Goal: Ask a question: Seek information or help from site administrators or community

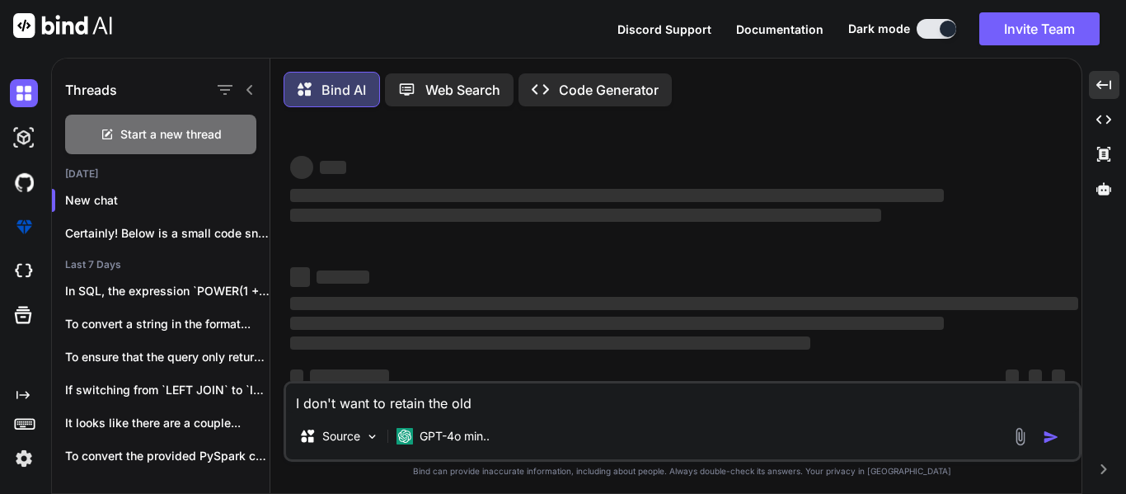
click at [453, 397] on textarea "I don't want to retain the old" at bounding box center [682, 398] width 793 height 30
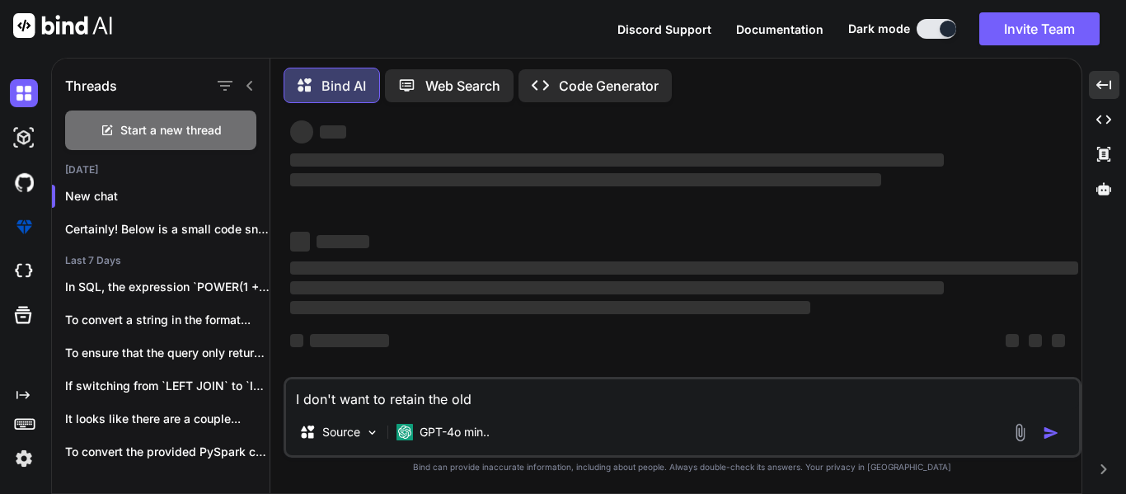
drag, startPoint x: 0, startPoint y: 0, endPoint x: 453, endPoint y: 397, distance: 602.8
click at [453, 397] on textarea "I don't want to retain the old" at bounding box center [682, 394] width 793 height 30
type textarea "I"
type textarea "x"
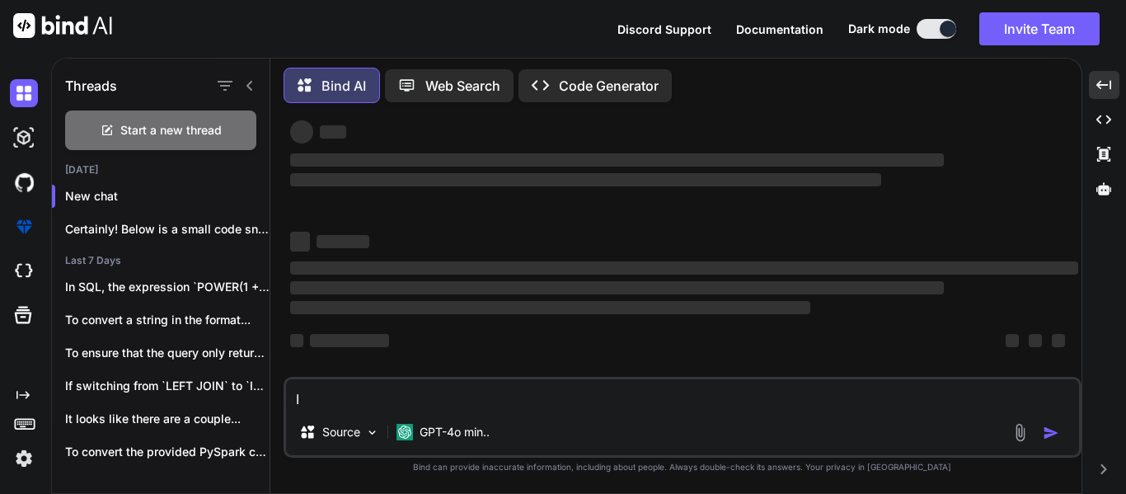
type textarea "I"
type textarea "x"
type textarea "I h"
type textarea "x"
type textarea "I ha"
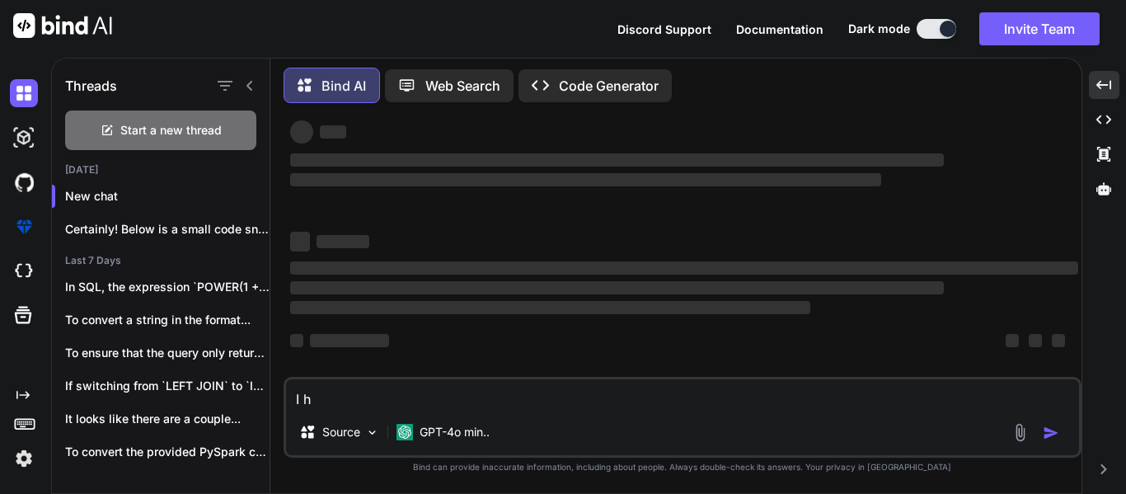
type textarea "x"
type textarea "I hav"
type textarea "x"
type textarea "I have"
type textarea "x"
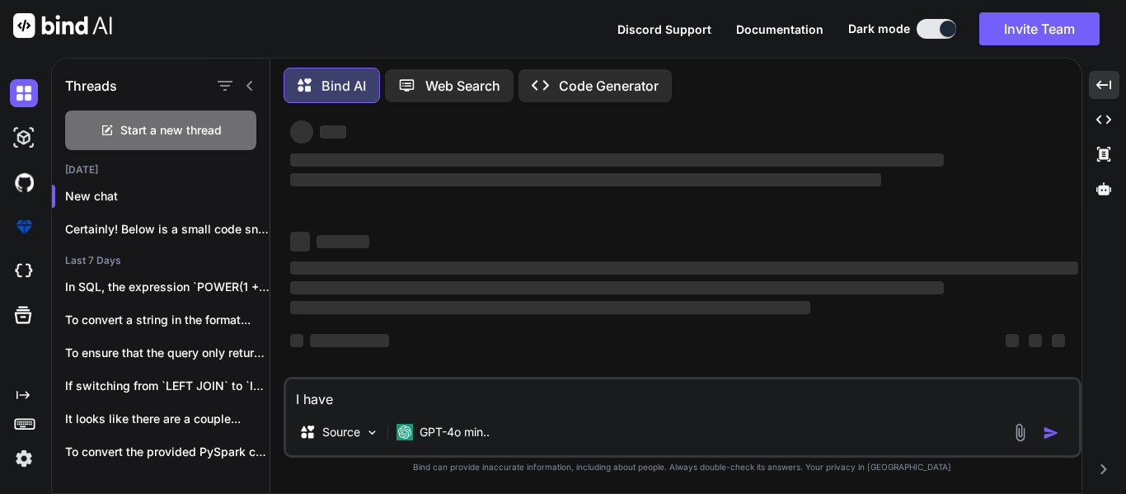
type textarea "I have"
type textarea "x"
type textarea "I have t"
type textarea "x"
type textarea "I have th"
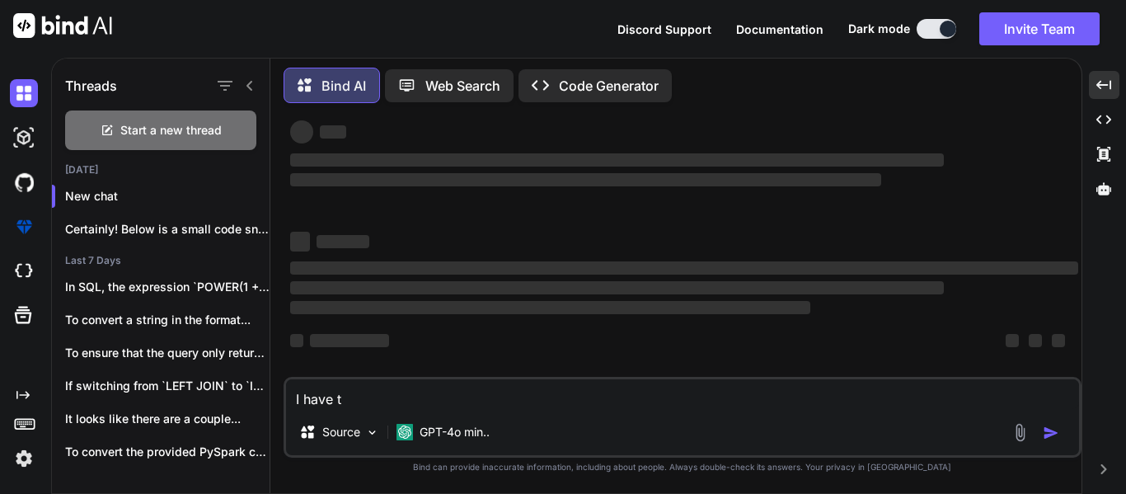
type textarea "x"
type textarea "I have thi"
type textarea "x"
type textarea "I have this"
type textarea "x"
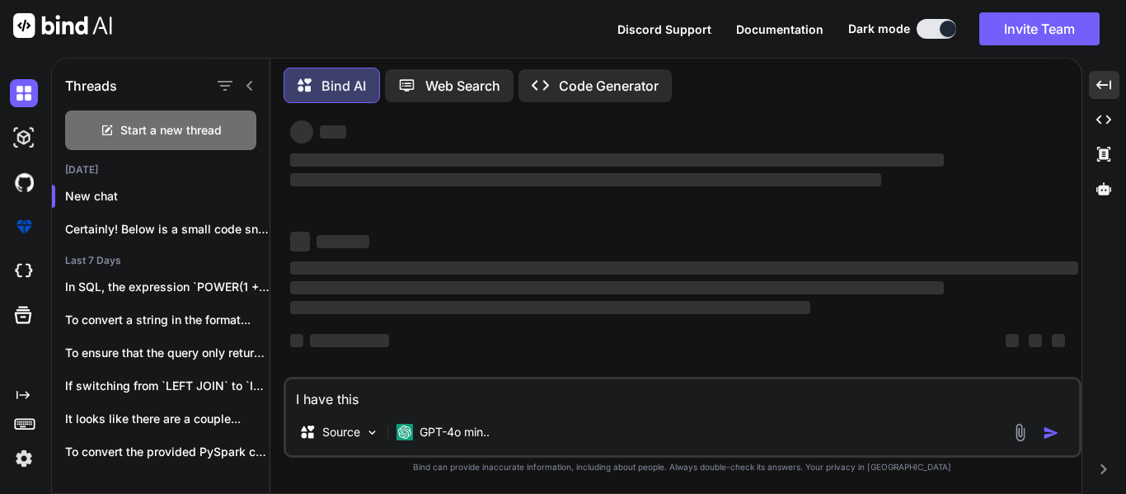
type textarea "I have this"
type textarea "x"
type textarea "I have this q"
type textarea "x"
type textarea "I have this qu"
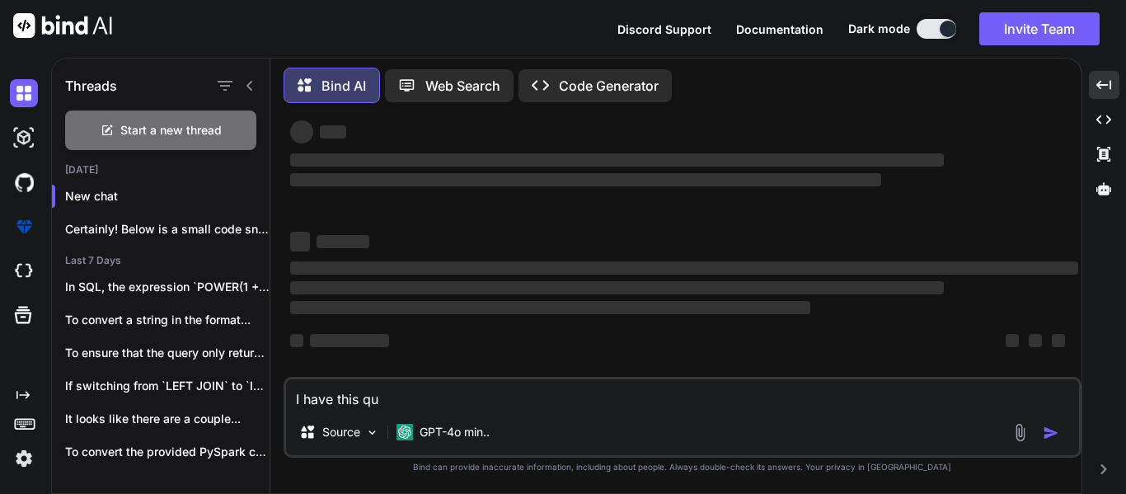
type textarea "x"
type textarea "I have this que"
type textarea "x"
type textarea "I have this quer"
type textarea "x"
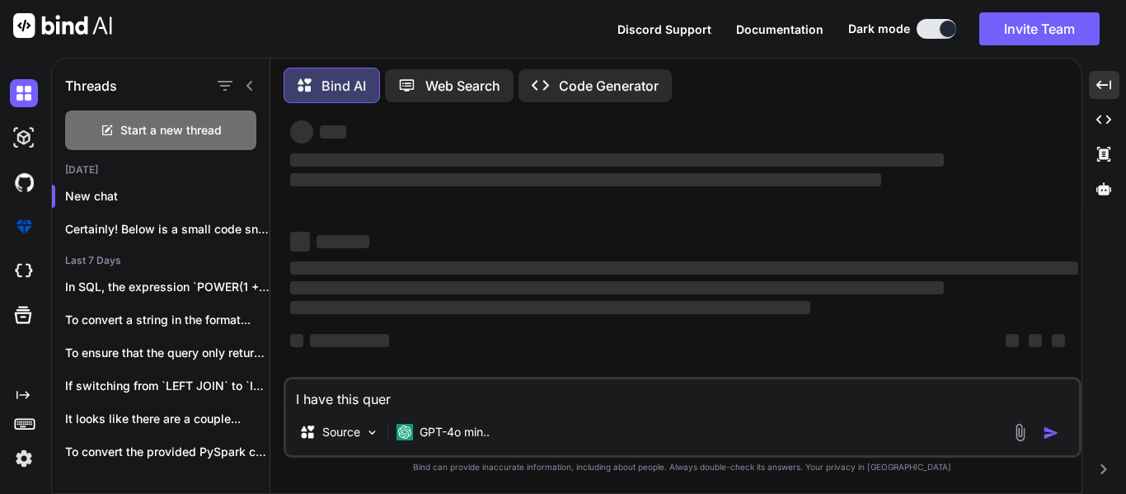
type textarea "I have this query"
type textarea "x"
type textarea "I have this query"
type textarea "x"
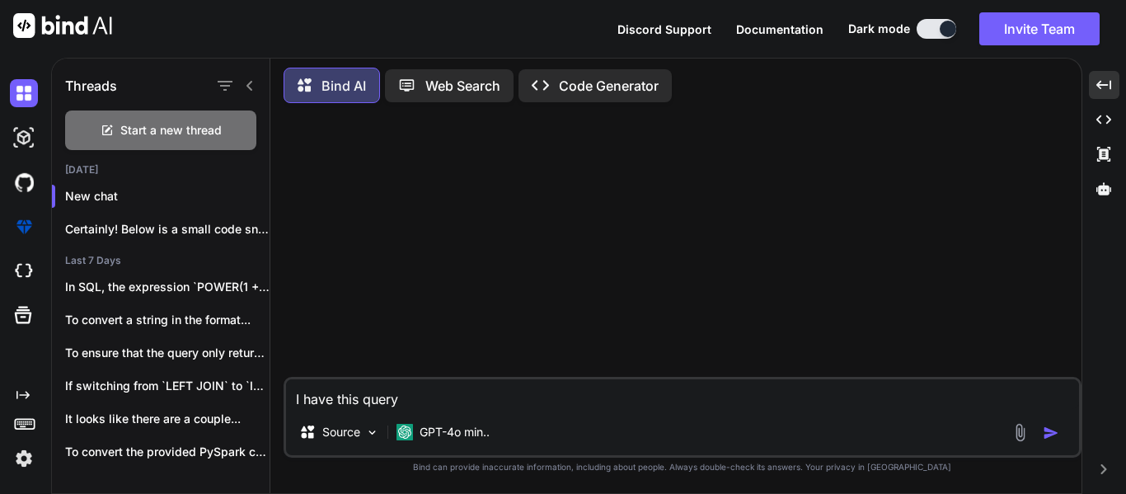
type textarea "I have this query I"
type textarea "x"
type textarea "I have this query I"
type textarea "x"
type textarea "I have this query I w"
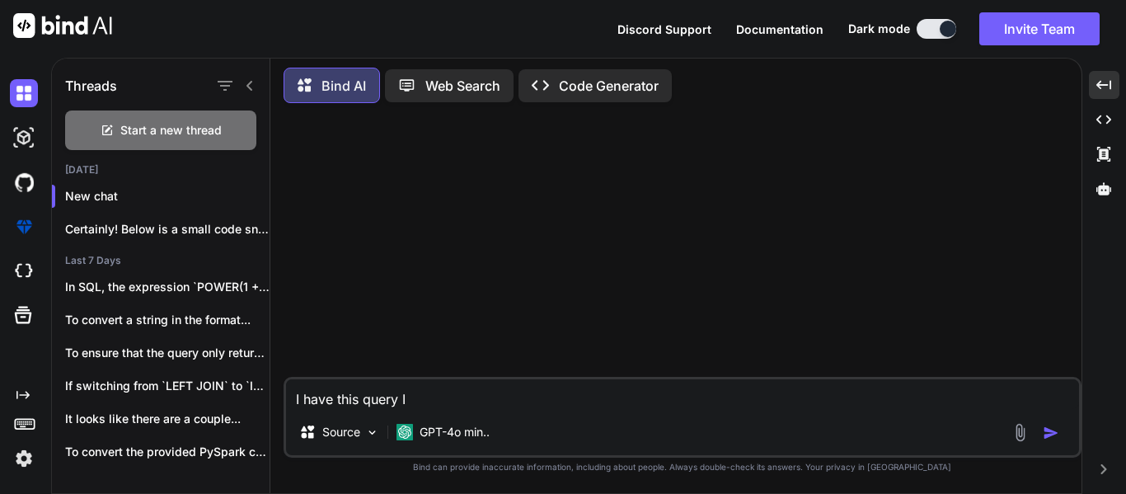
type textarea "x"
type textarea "I have this query I wa"
type textarea "x"
type textarea "I have this query I wan"
type textarea "x"
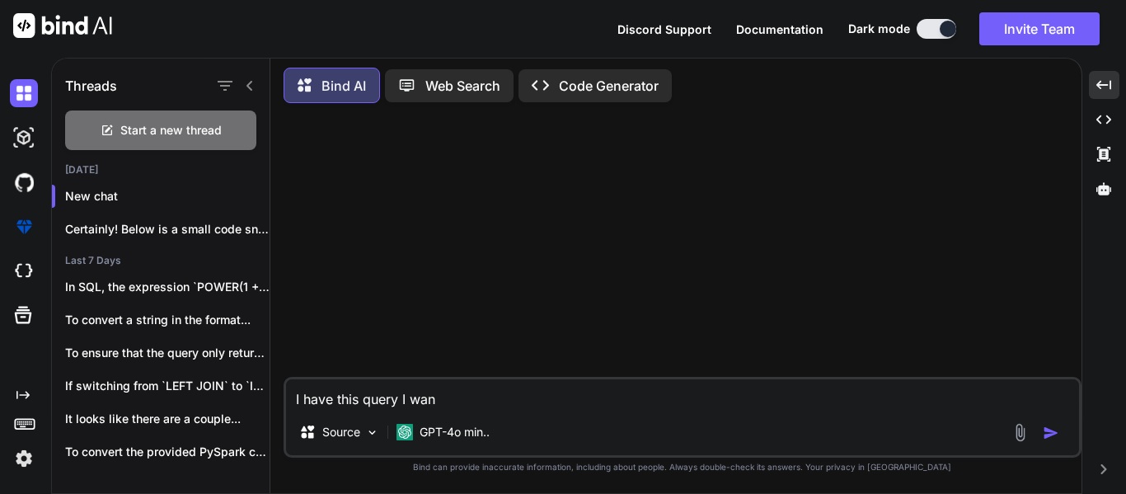
type textarea "I have this query I want"
type textarea "x"
type textarea "I have this query I want"
type textarea "x"
type textarea "I have this query I want t"
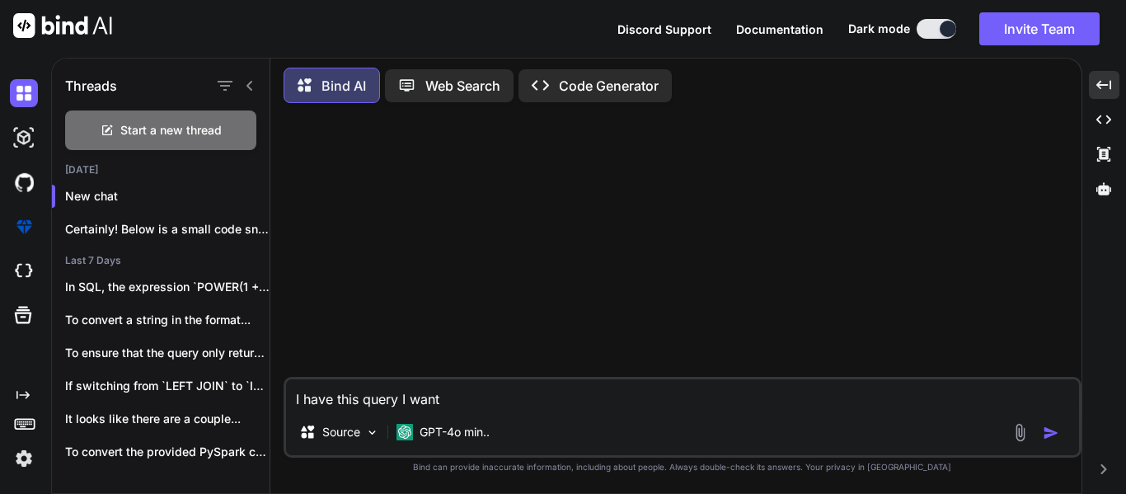
type textarea "x"
type textarea "I have this query I want to"
type textarea "x"
type textarea "I have this query I want to"
type textarea "x"
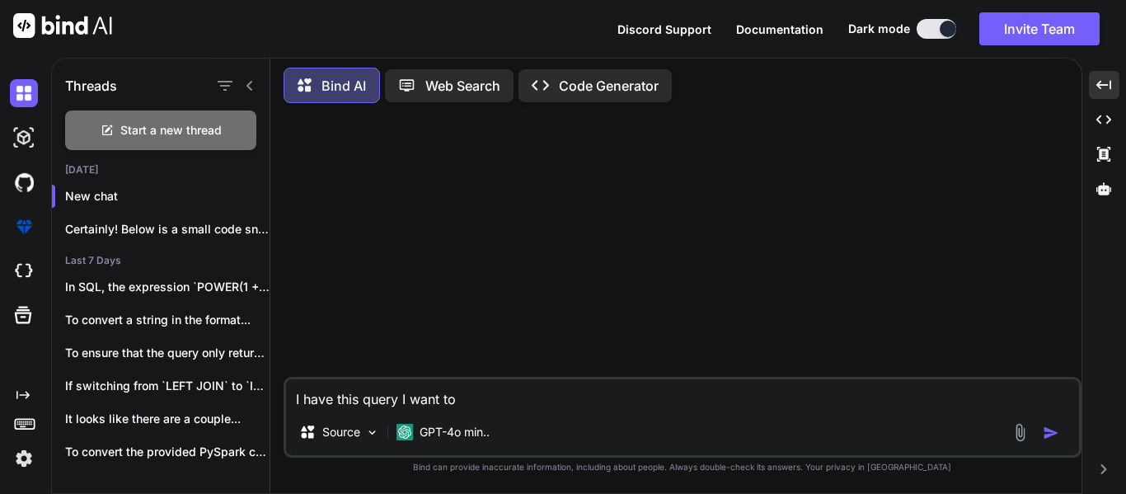
type textarea "I have this query I want to r"
type textarea "x"
type textarea "I have this query I want to ru"
type textarea "x"
type textarea "I have this query I want to run"
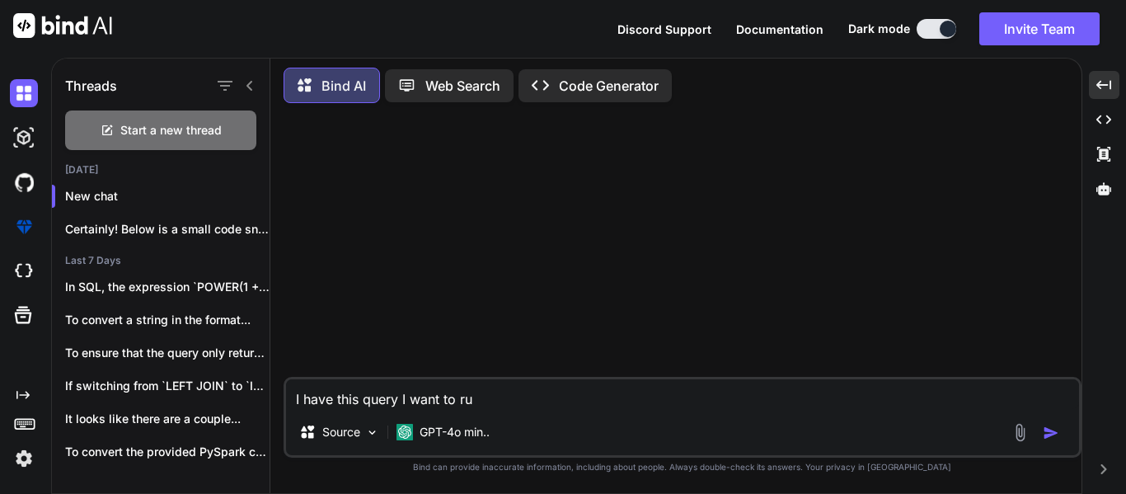
type textarea "x"
type textarea "I have this query I want to run"
type textarea "x"
type textarea "I have this query I want to run i"
type textarea "x"
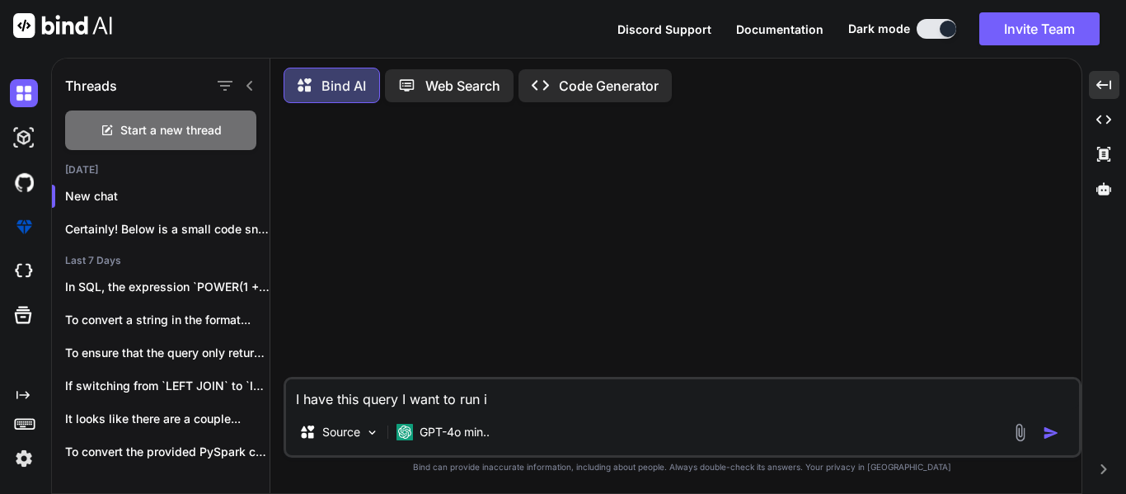
type textarea "I have this query I want to run it"
type textarea "x"
type textarea "I have this query I want to run it"
type textarea "x"
type textarea "I have this query I want to run it t"
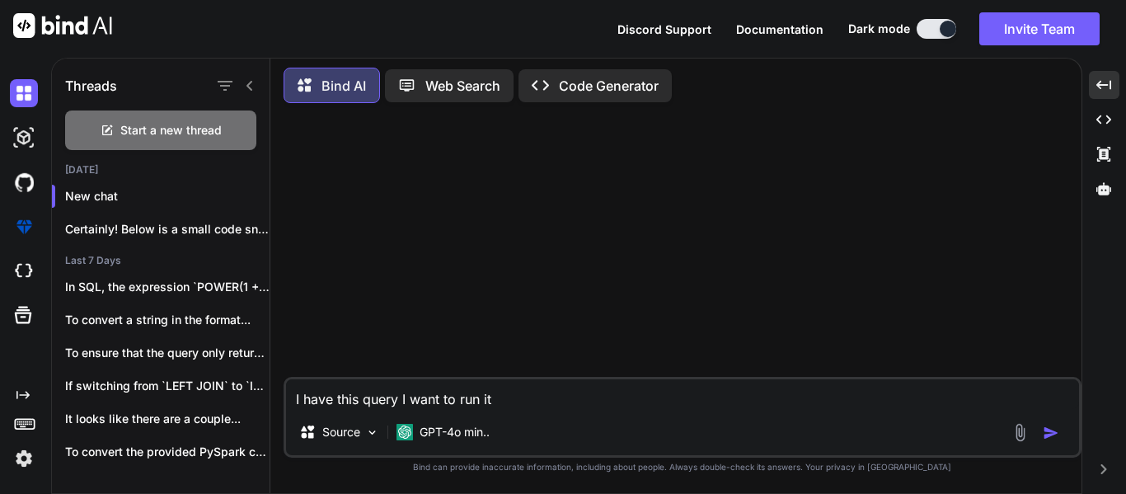
type textarea "x"
type textarea "I have this query I want to run it th"
type textarea "x"
type textarea "I have this query I want to run it thro"
type textarea "x"
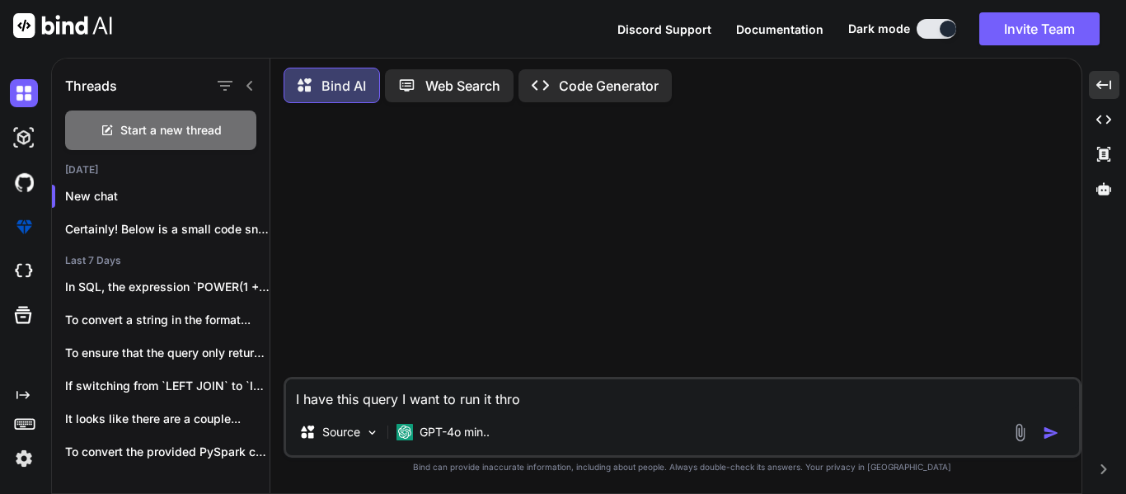
type textarea "I have this query I want to run it throu"
type textarea "x"
type textarea "I have this query I want to run it throug"
type textarea "x"
type textarea "I have this query I want to run it through"
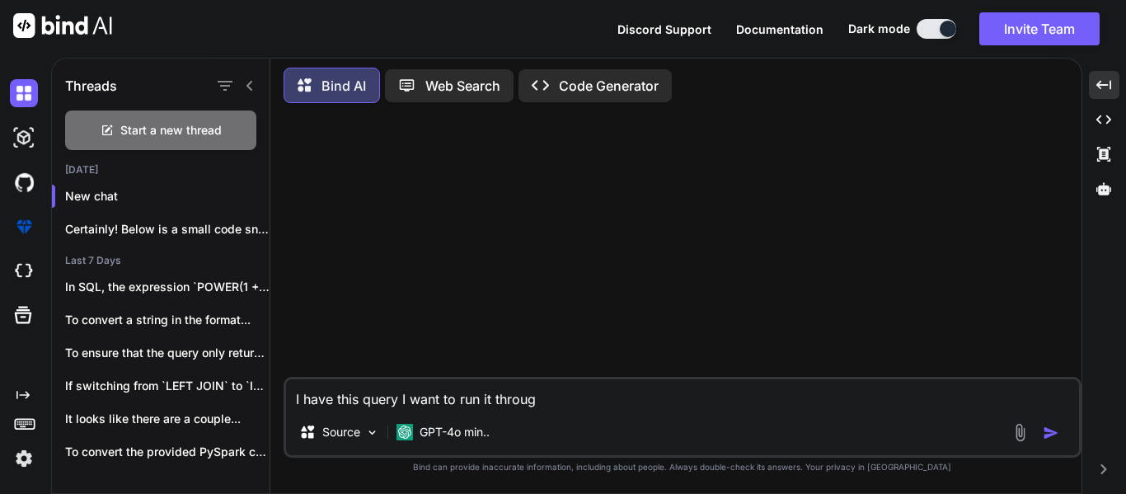
type textarea "x"
type textarea "I have this query I want to run it through"
type textarea "x"
type textarea "I have this query I want to run it through S"
type textarea "x"
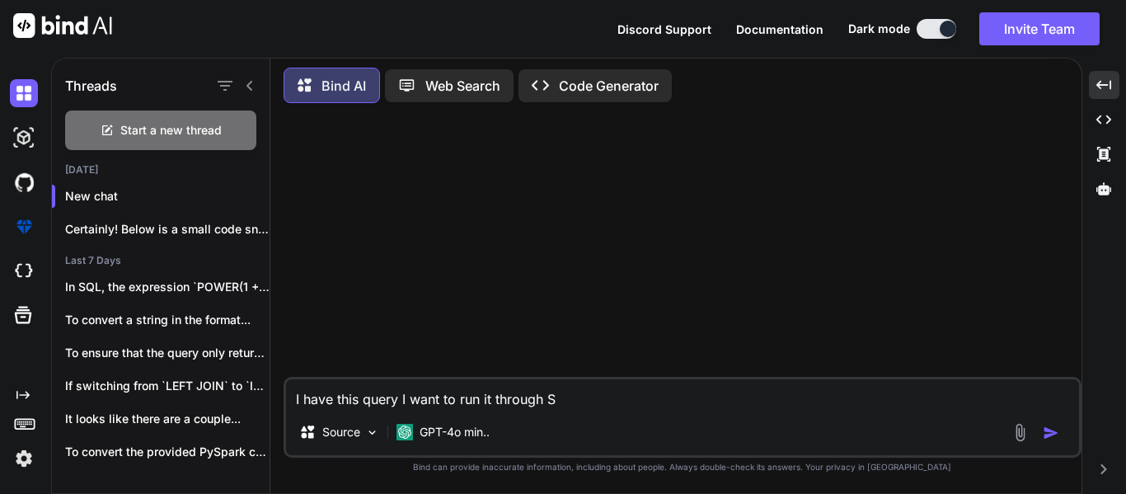
type textarea "I have this query I want to run it through SQ"
type textarea "x"
type textarea "I have this query I want to run it through SQL"
type textarea "x"
type textarea "I have this query I want to run it through SQL"
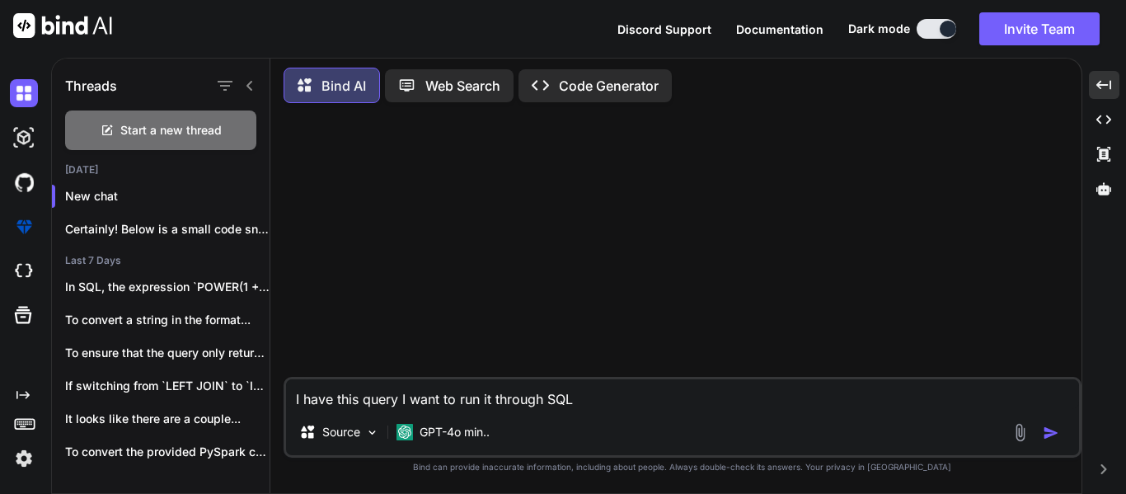
type textarea "x"
type textarea "I have this query I want to run it through SQL C"
type textarea "x"
type textarea "I have this query I want to run it through SQL Co"
type textarea "x"
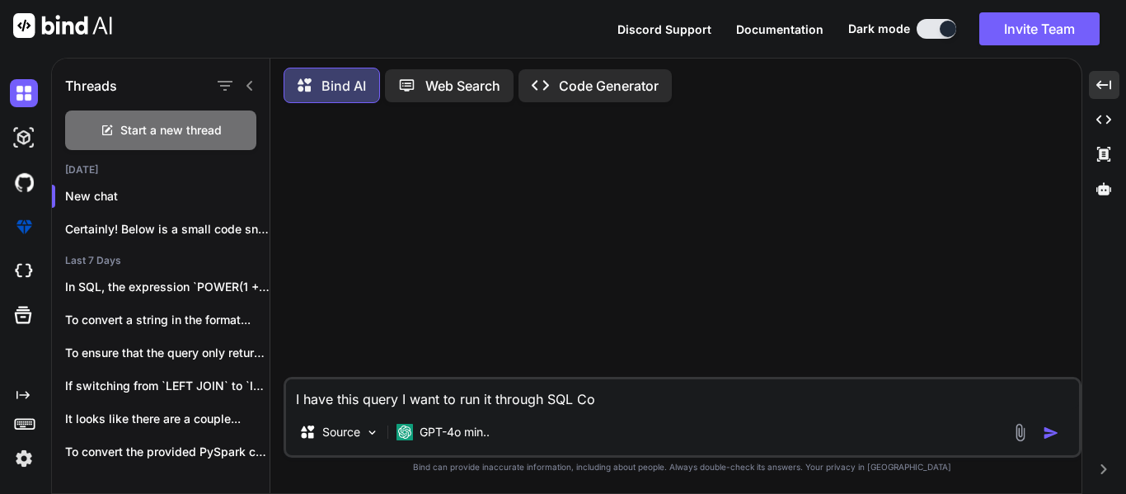
type textarea "I have this query I want to run it through SQL Con"
type textarea "x"
type textarea "I have this query I want to run it through SQL Cont"
type textarea "x"
type textarea "I have this query I want to run it through SQL [PERSON_NAME]"
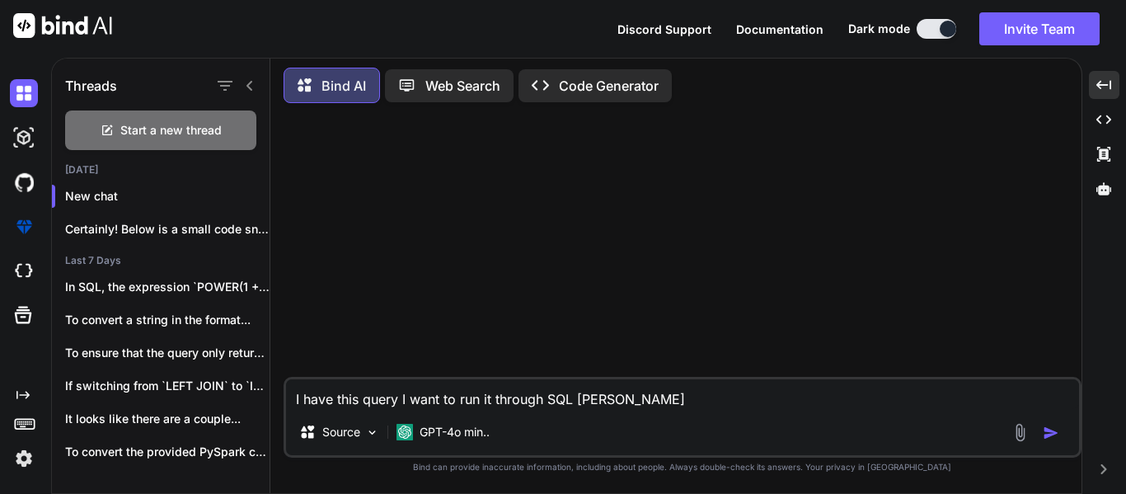
type textarea "x"
type textarea "I have this query I want to run it through SQL Contex"
type textarea "x"
type textarea "I have this query I want to run it through SQL Context"
type textarea "x"
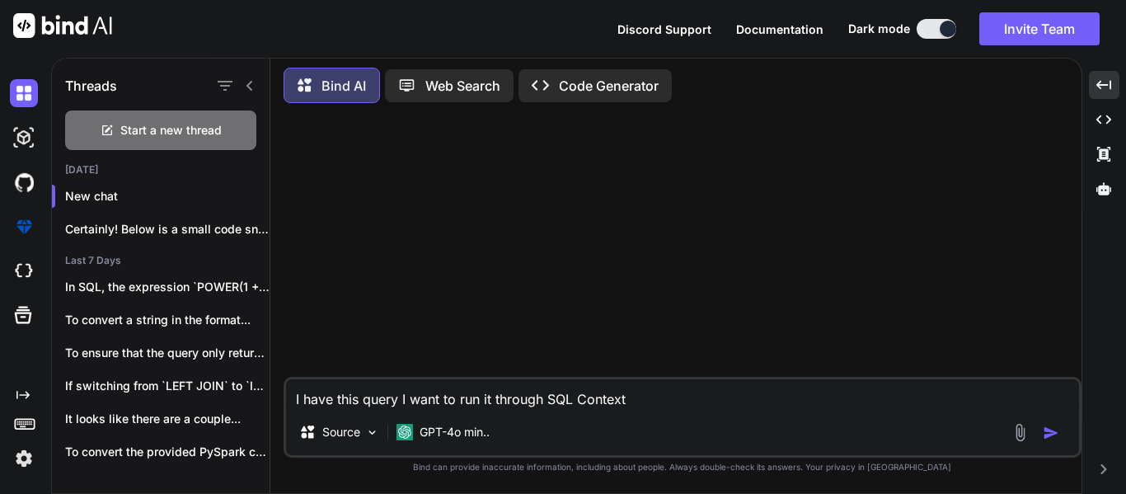
type textarea "I have this query I want to run it through SQL Context"
type textarea "x"
type textarea "I have this query I want to run it through SQL Context P"
type textarea "x"
type textarea "I have this query I want to run it through SQL Context Po"
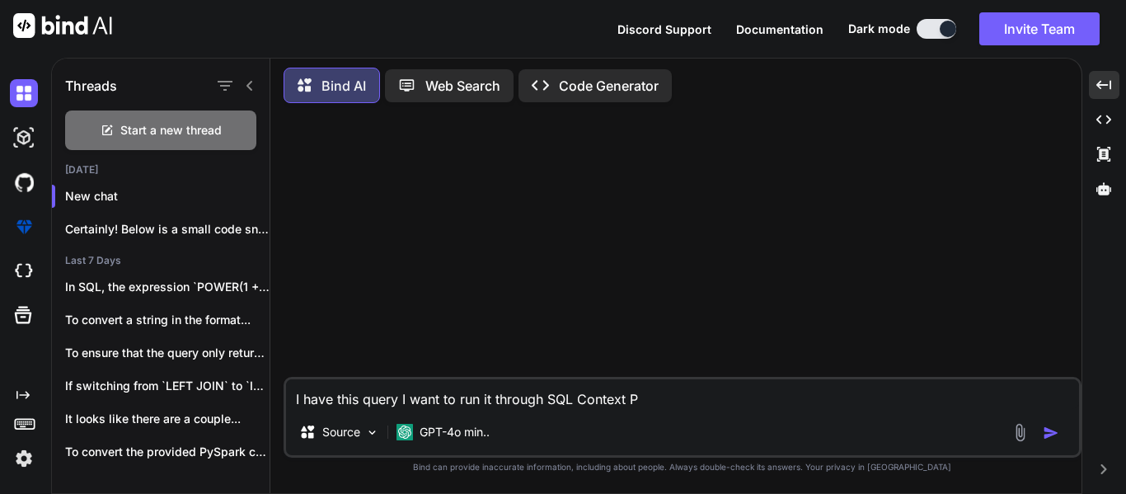
type textarea "x"
type textarea "I have this query I want to run it through SQL Context Pol"
type textarea "x"
type textarea "I have this query I want to run it through SQL Context [DATE]"
type textarea "x"
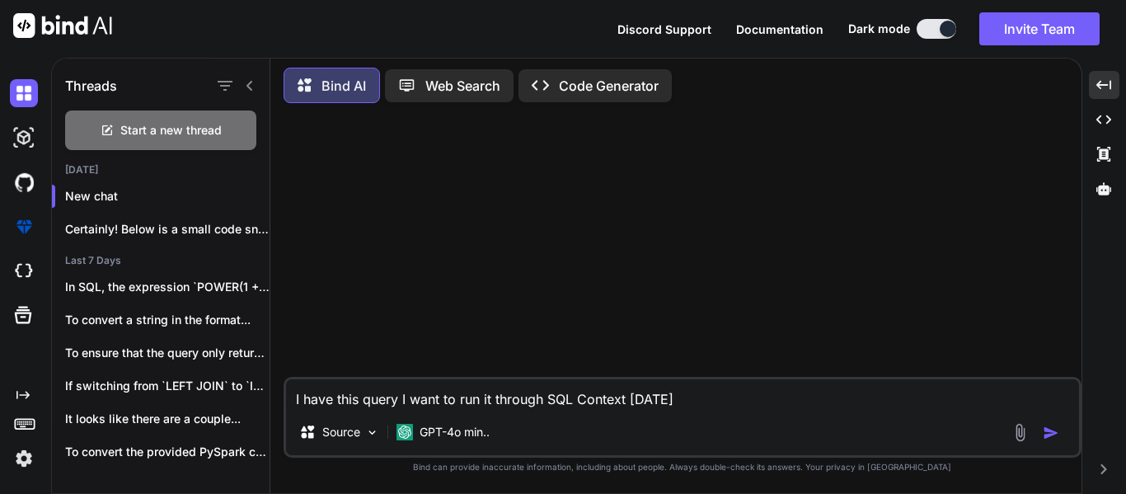
type textarea "I have this query I want to run it through SQL Context Polar"
type textarea "x"
type textarea "I have this query I want to run it through SQL Context Polars"
type textarea "x"
type textarea "I have this query I want to run it through SQL Context Polars"
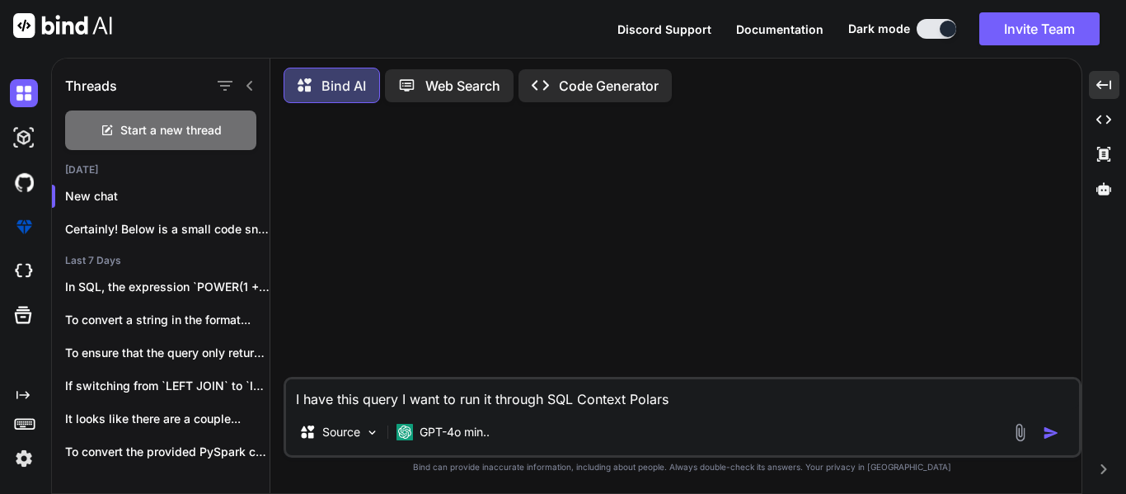
type textarea "x"
type textarea "I have this query I want to run it through SQL Context Polars a"
type textarea "x"
type textarea "I have this query I want to run it through SQL Context Polars"
type textarea "x"
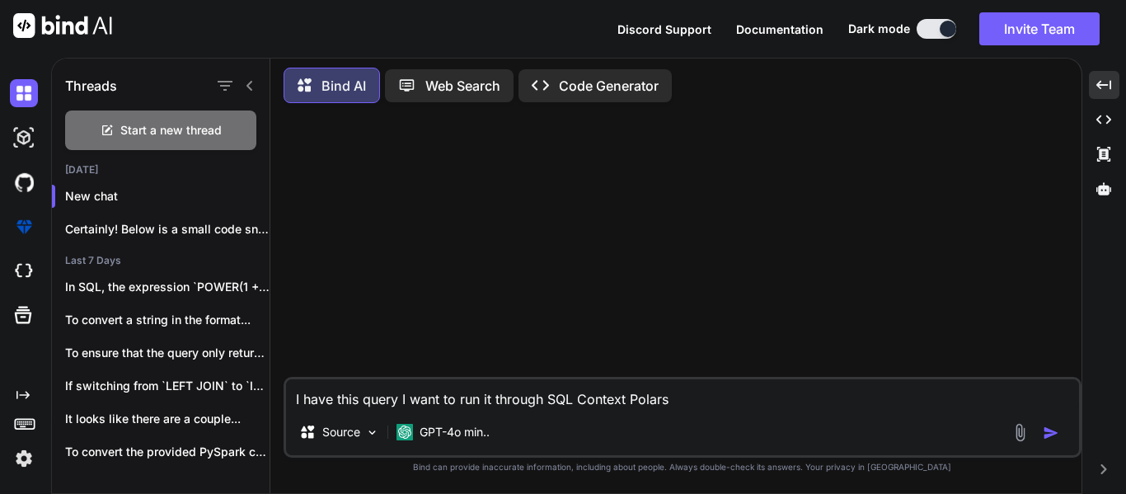
type textarea "I have this query I want to run it through SQL Context Polars b"
type textarea "x"
type textarea "I have this query I want to run it through SQL Context Polars bu"
type textarea "x"
type textarea "I have this query I want to run it through SQL Context Polars but"
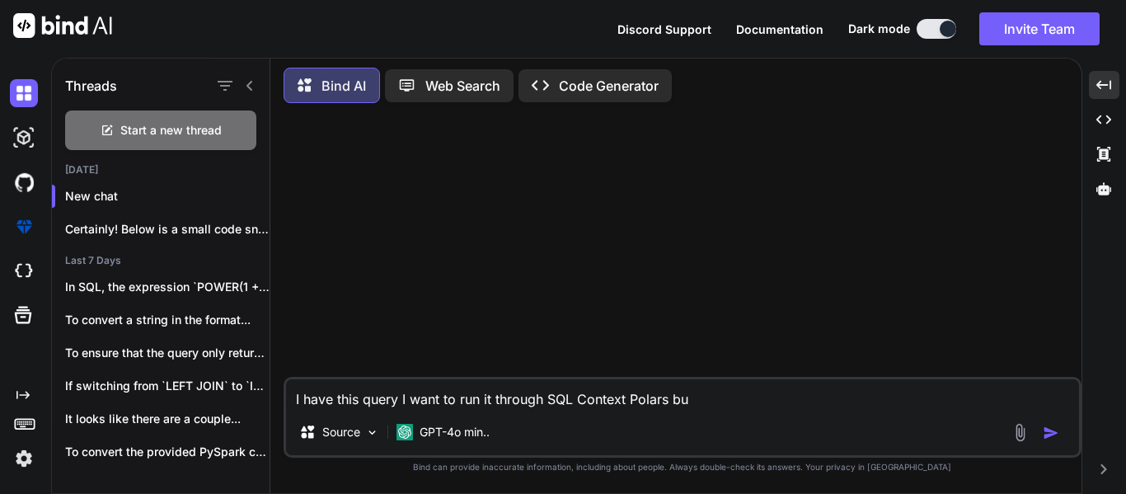
type textarea "x"
type textarea "I have this query I want to run it through SQL Context Polars but"
type textarea "x"
type textarea "I have this query I want to run it through SQL Context Polars but t"
type textarea "x"
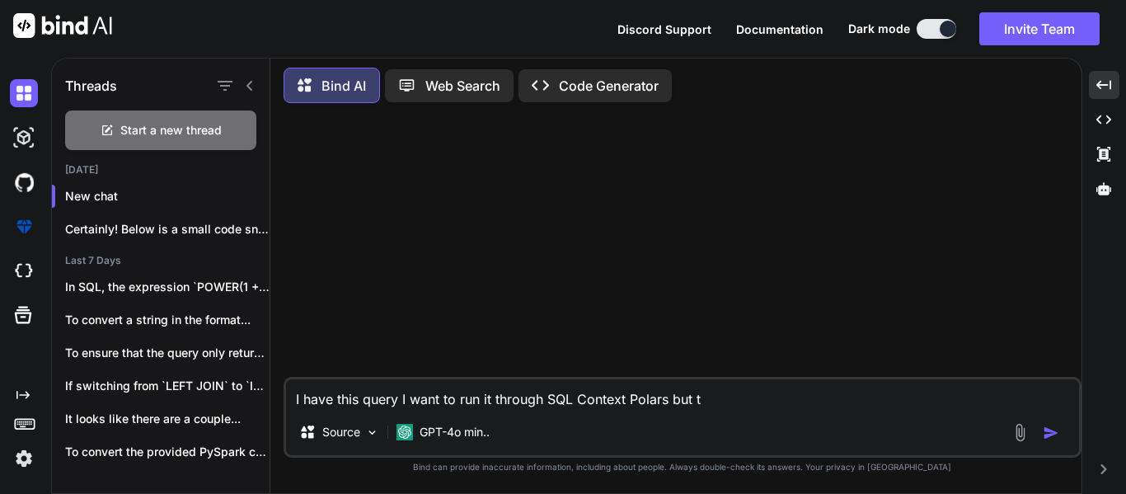
type textarea "I have this query I want to run it through SQL Context Polars but th"
type textarea "x"
type textarea "I have this query I want to run it through SQL Context Polars but the"
type textarea "x"
type textarea "I have this query I want to run it through SQL Context Polars but ther"
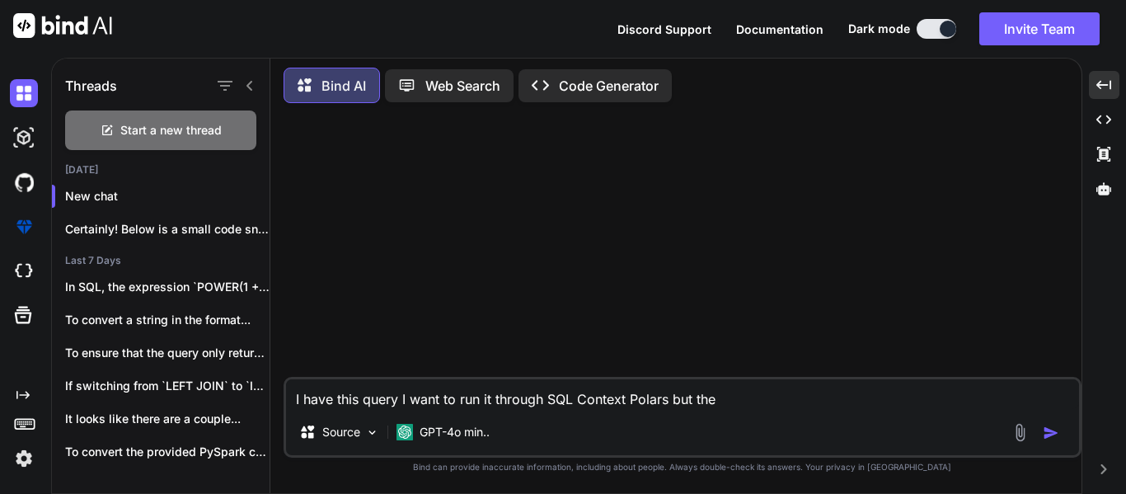
type textarea "x"
type textarea "I have this query I want to run it through SQL Context Polars but there"
type textarea "x"
type textarea "I have this query I want to run it through SQL Context Polars but there"
type textarea "x"
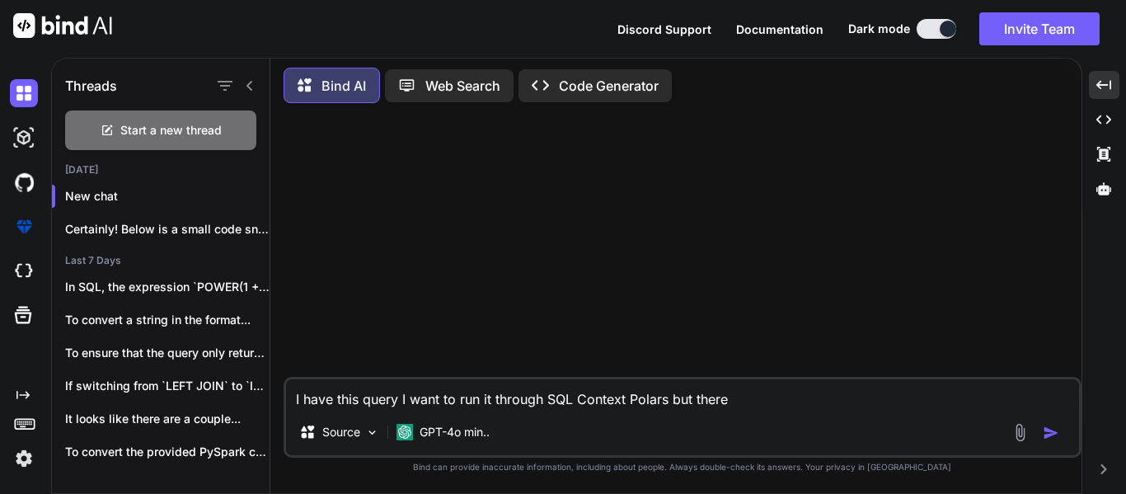
type textarea "I have this query I want to run it through SQL Context Polars but there a"
type textarea "x"
type textarea "I have this query I want to run it through SQL Context Polars but there ar"
type textarea "x"
type textarea "I have this query I want to run it through SQL Context Polars but there are"
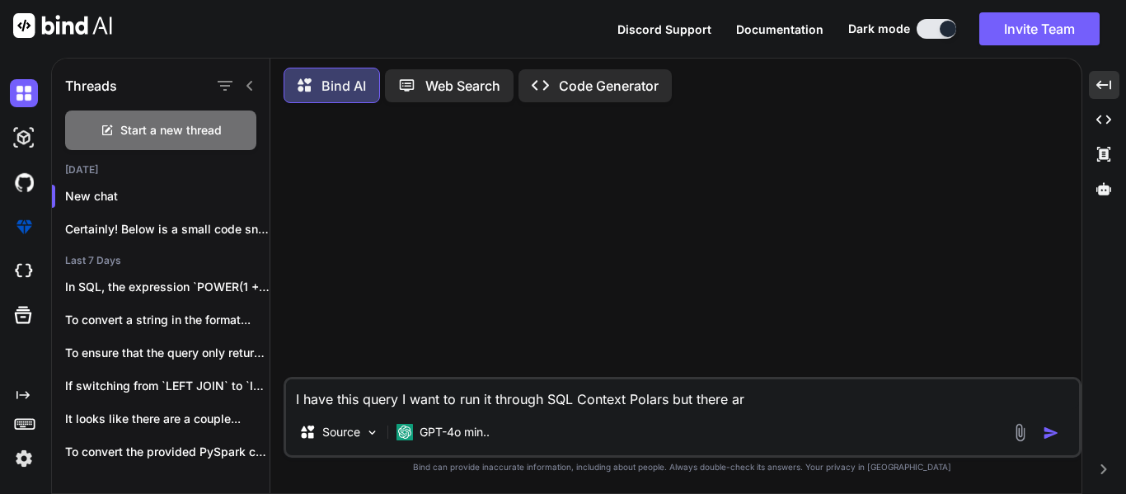
type textarea "x"
type textarea "I have this query I want to run it through SQL Context Polars but there are"
type textarea "x"
type textarea "I have this query I want to run it through SQL Context Polars but there are s"
type textarea "x"
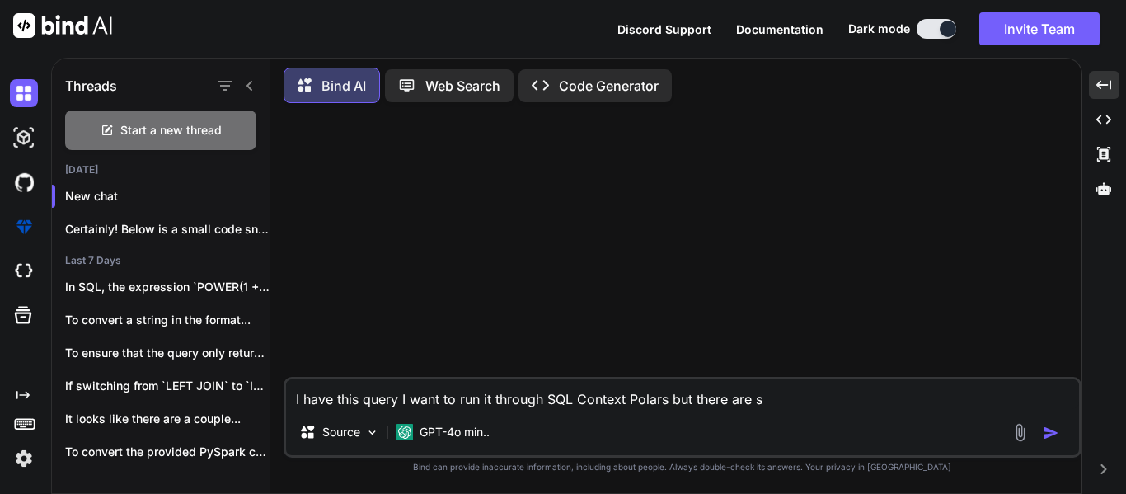
type textarea "I have this query I want to run it through SQL Context Polars but there are so"
type textarea "x"
type textarea "I have this query I want to run it through SQL Context Polars but there are soe"
type textarea "x"
type textarea "I have this query I want to run it through SQL Context Polars but there are soem"
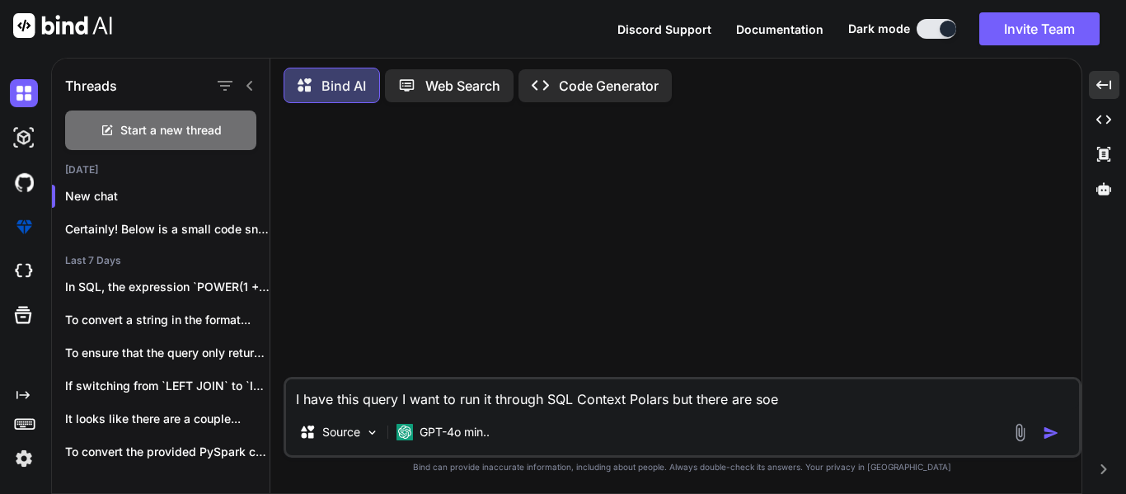
type textarea "x"
type textarea "I have this query I want to run it through SQL Context Polars but there are soem"
type textarea "x"
type textarea "I have this query I want to run it through SQL Context Polars but there are soe…"
type textarea "x"
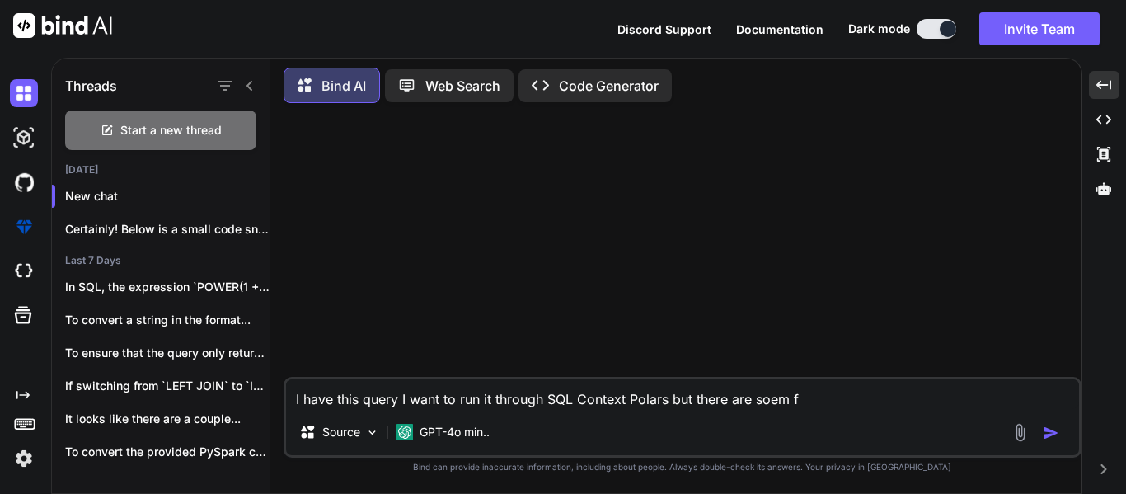
type textarea "I have this query I want to run it through SQL Context Polars but there are soem"
type textarea "x"
type textarea "I have this query I want to run it through SQL Context Polars but there are soem"
type textarea "x"
type textarea "I have this query I want to run it through SQL Context Polars but there are soe"
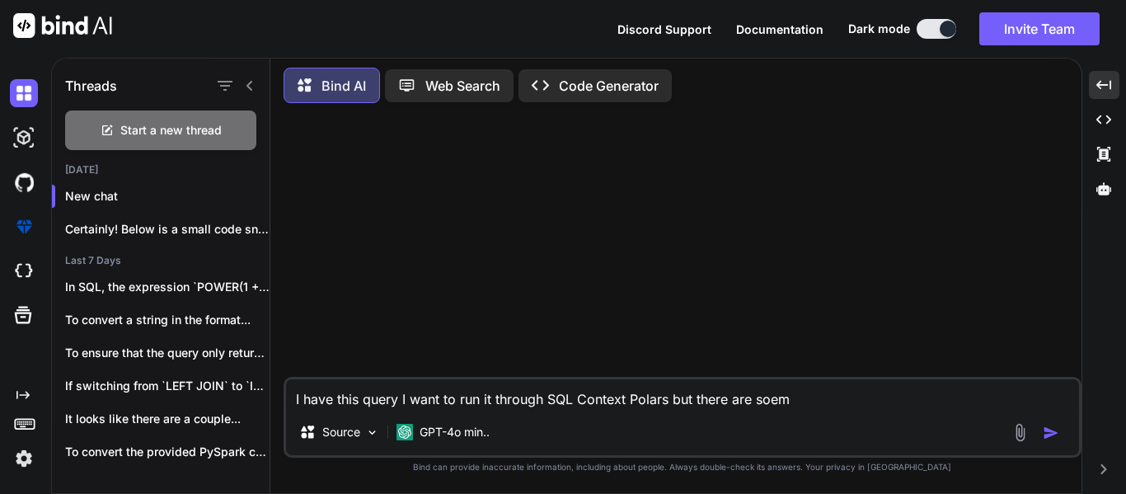
type textarea "x"
type textarea "I have this query I want to run it through SQL Context Polars but there are so"
type textarea "x"
type textarea "I have this query I want to run it through SQL Context Polars but there are som"
type textarea "x"
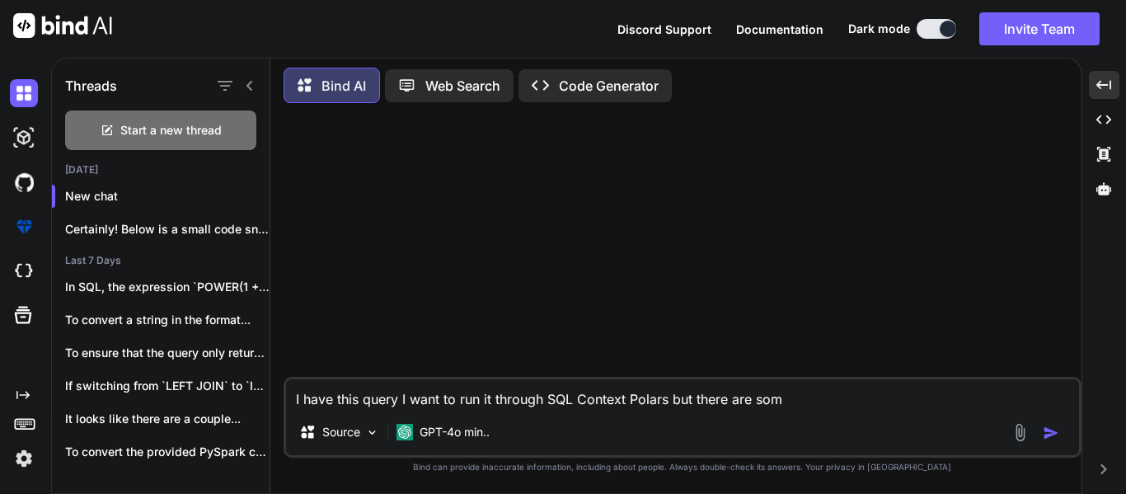
type textarea "I have this query I want to run it through SQL Context Polars but there are some"
type textarea "x"
type textarea "I have this query I want to run it through SQL Context Polars but there are some"
type textarea "x"
type textarea "I have this query I want to run it through SQL Context Polars but there are som…"
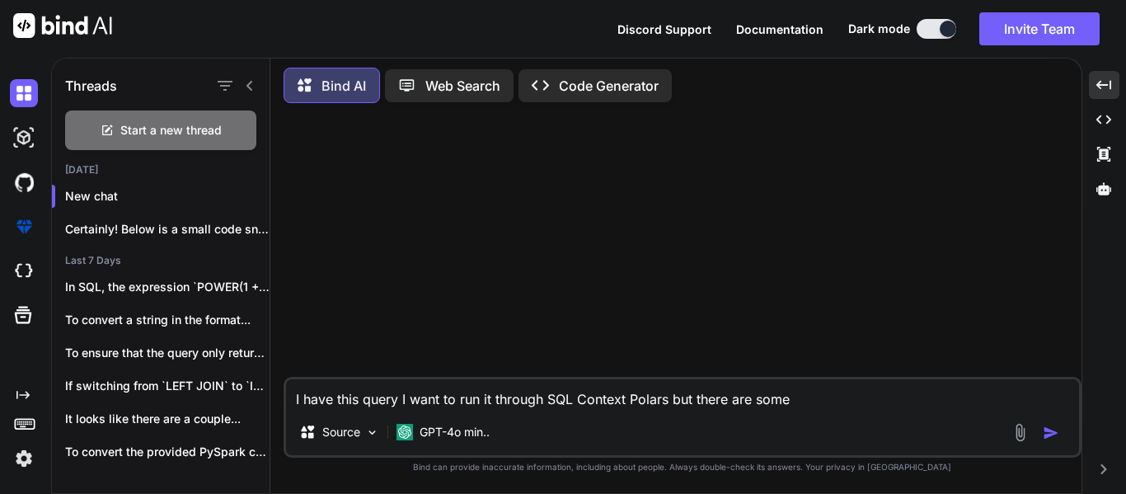
type textarea "x"
type textarea "I have this query I want to run it through SQL Context Polars but there are som…"
type textarea "x"
type textarea "I have this query I want to run it through SQL Context Polars but there are som…"
type textarea "x"
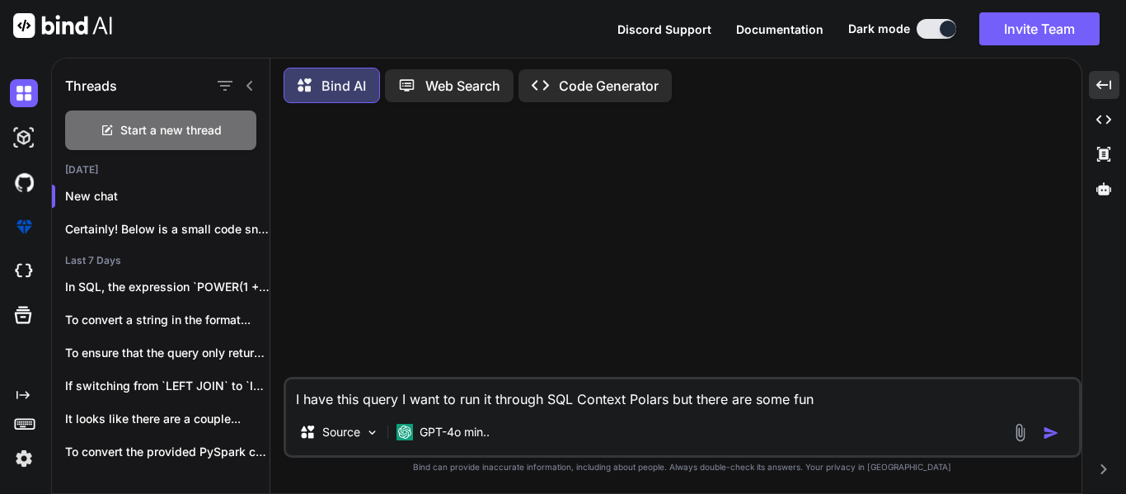
type textarea "I have this query I want to run it through SQL Context Polars but there are som…"
type textarea "x"
type textarea "I have this query I want to run it through SQL Context Polars but there are som…"
type textarea "x"
type textarea "I have this query I want to run it through SQL Context Polars but there are som…"
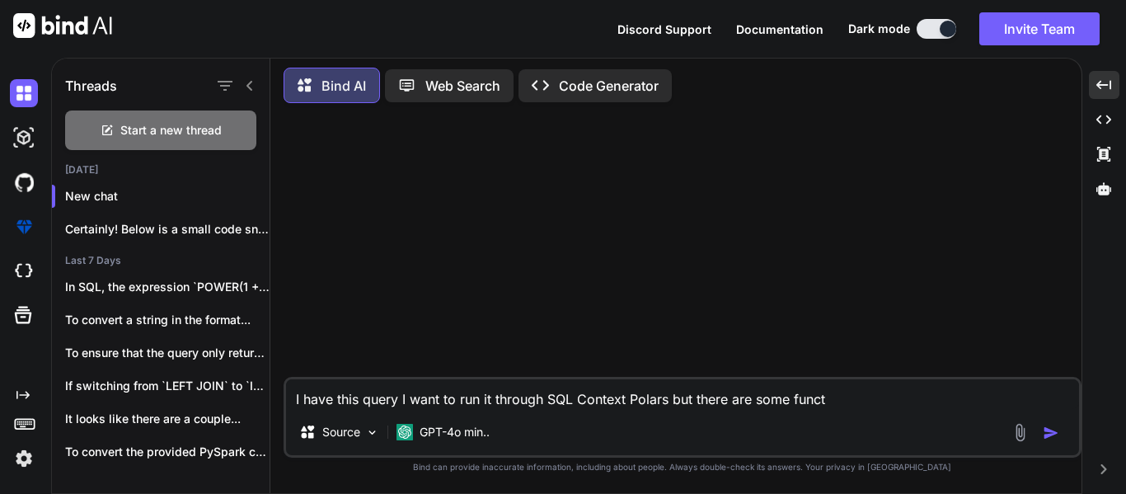
type textarea "x"
type textarea "I have this query I want to run it through SQL Context Polars but there are som…"
type textarea "x"
type textarea "I have this query I want to run it through SQL Context Polars but there are som…"
type textarea "x"
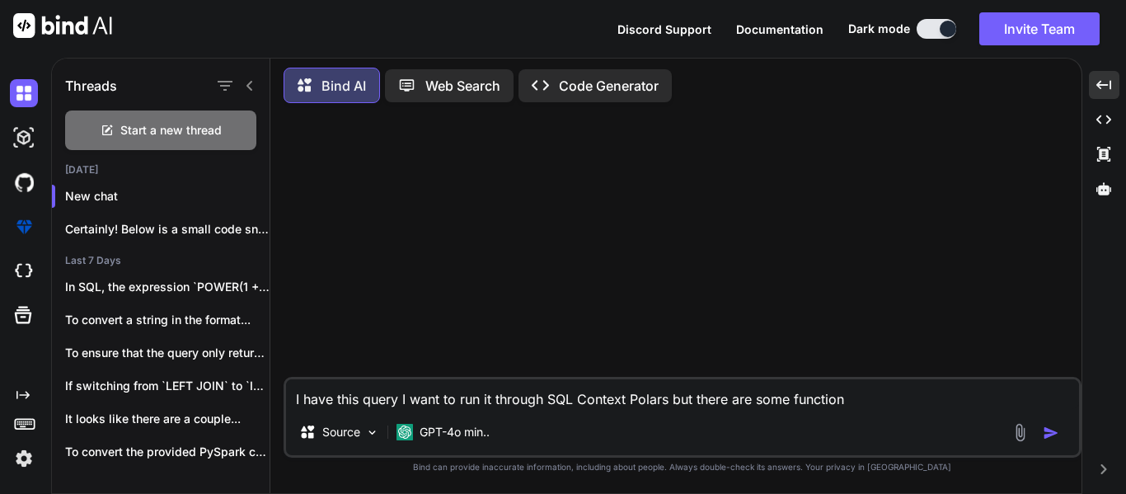
type textarea "I have this query I want to run it through SQL Context Polars but there are som…"
type textarea "x"
type textarea "I have this query I want to run it through SQL Context Polars but there are som…"
type textarea "x"
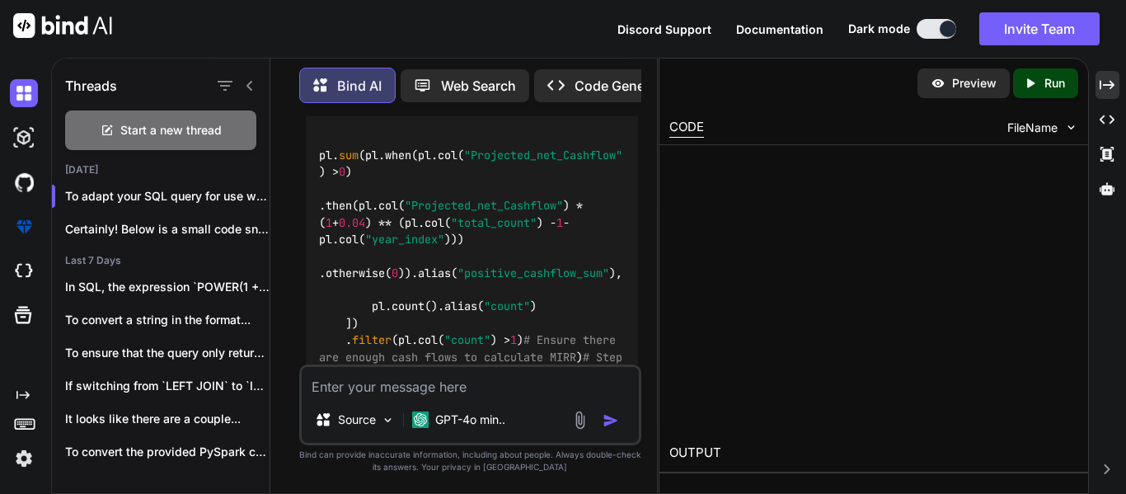
scroll to position [1963, 0]
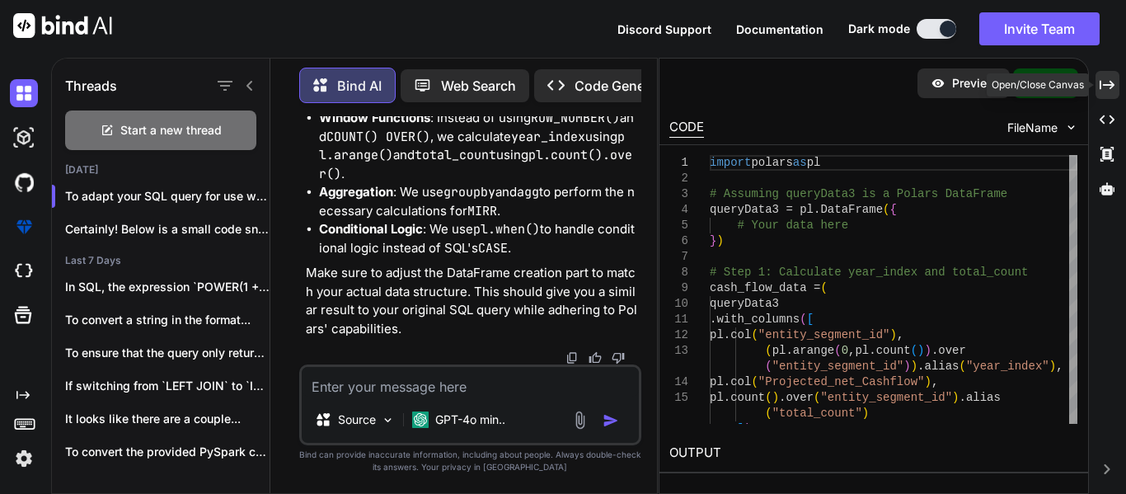
click at [1111, 84] on icon "Created with Pixso." at bounding box center [1107, 84] width 15 height 15
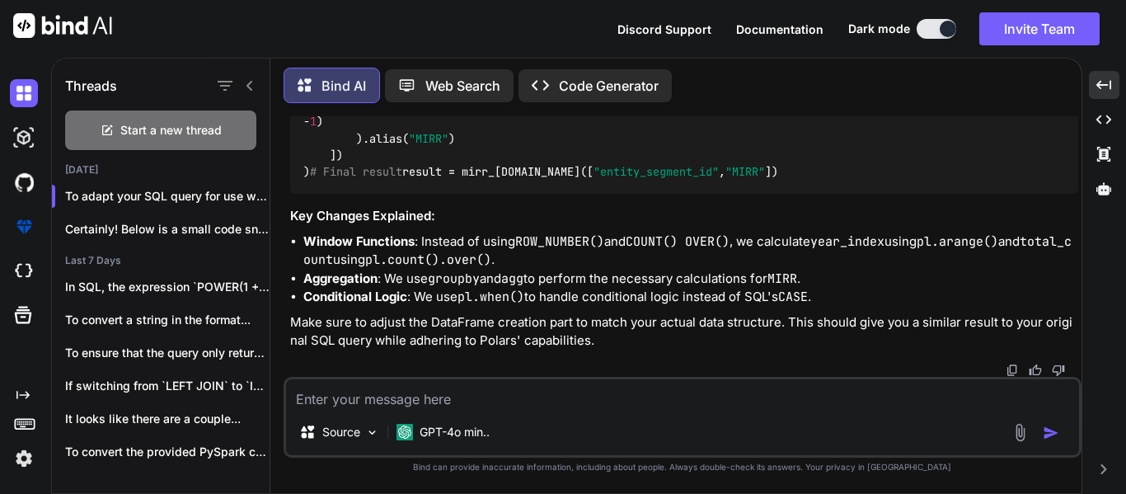
click at [844, 377] on div "Source GPT-4o min.." at bounding box center [683, 417] width 798 height 81
click at [847, 387] on textarea at bounding box center [682, 394] width 793 height 30
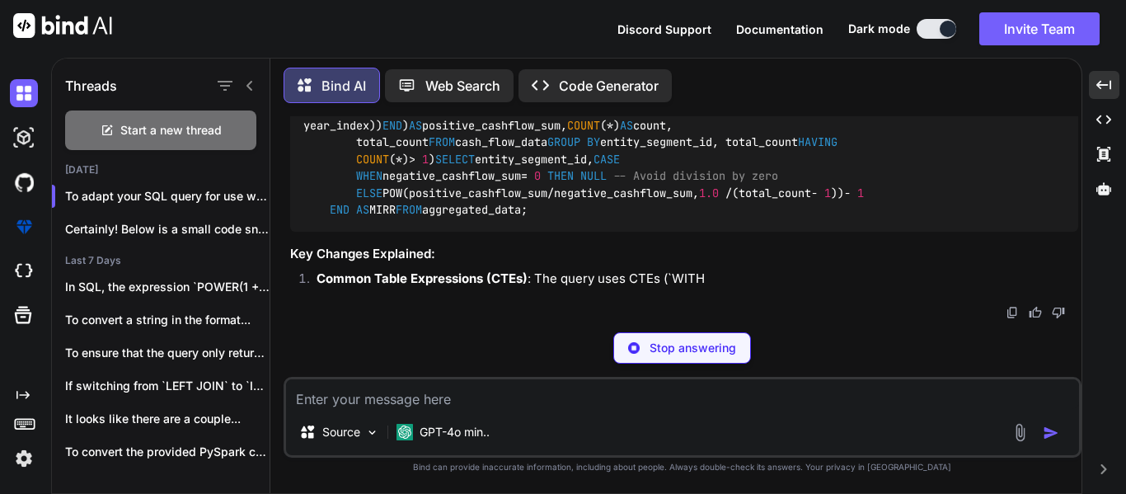
scroll to position [2179, 0]
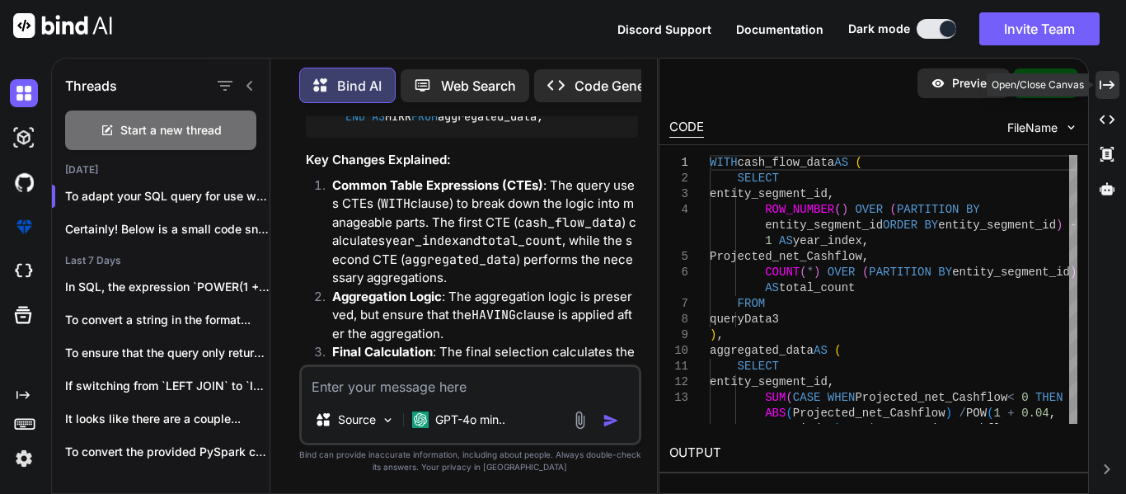
drag, startPoint x: 1108, startPoint y: 77, endPoint x: 1088, endPoint y: 92, distance: 24.7
click at [1108, 77] on icon "Created with Pixso." at bounding box center [1107, 84] width 15 height 15
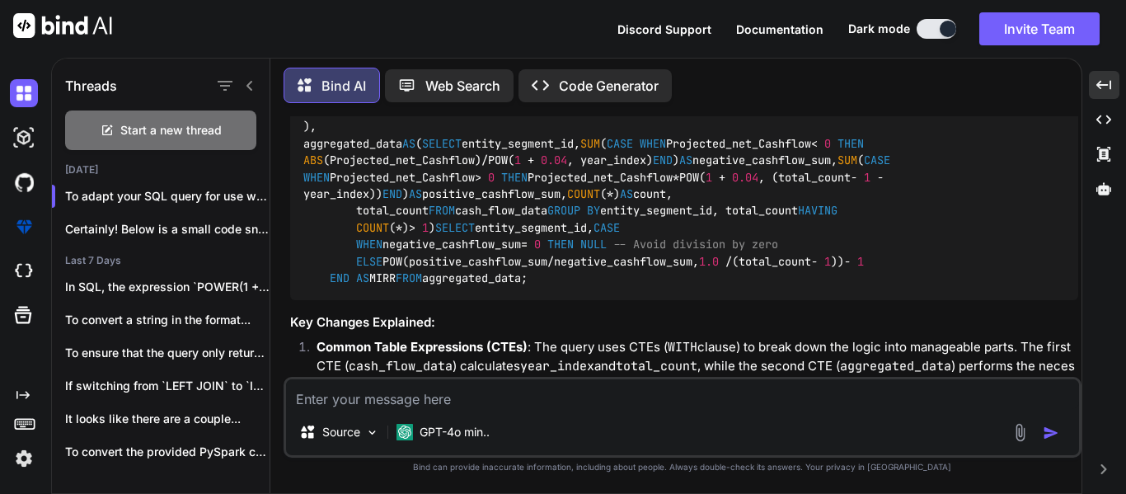
scroll to position [1504, 0]
click at [1032, 49] on img at bounding box center [1036, 42] width 13 height 13
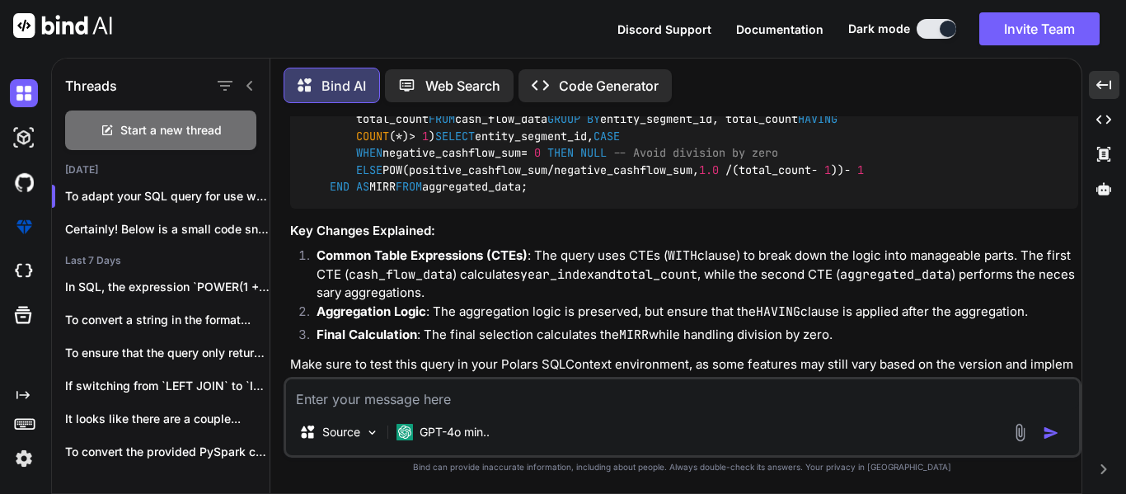
scroll to position [1584, 0]
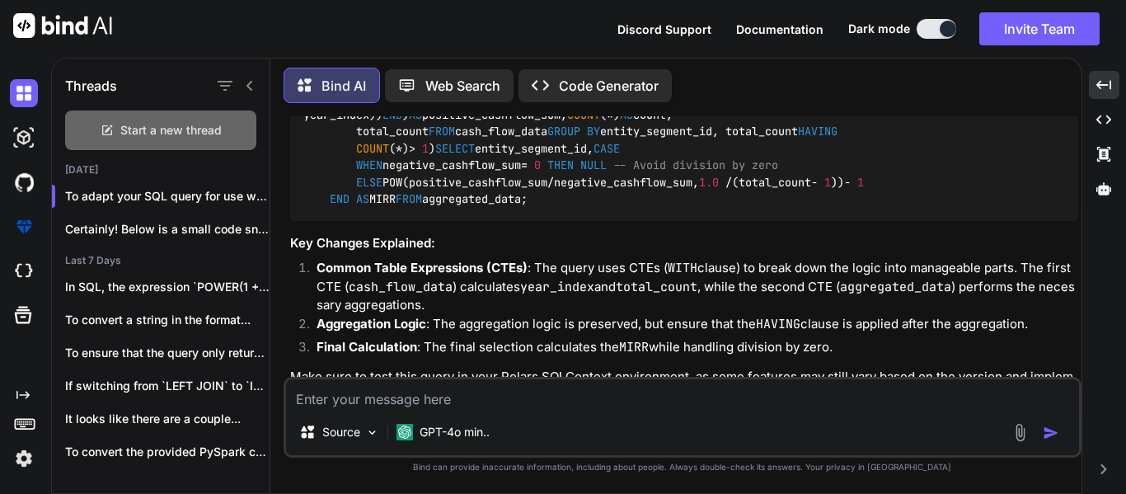
click at [202, 115] on div "Start a new thread" at bounding box center [160, 130] width 191 height 40
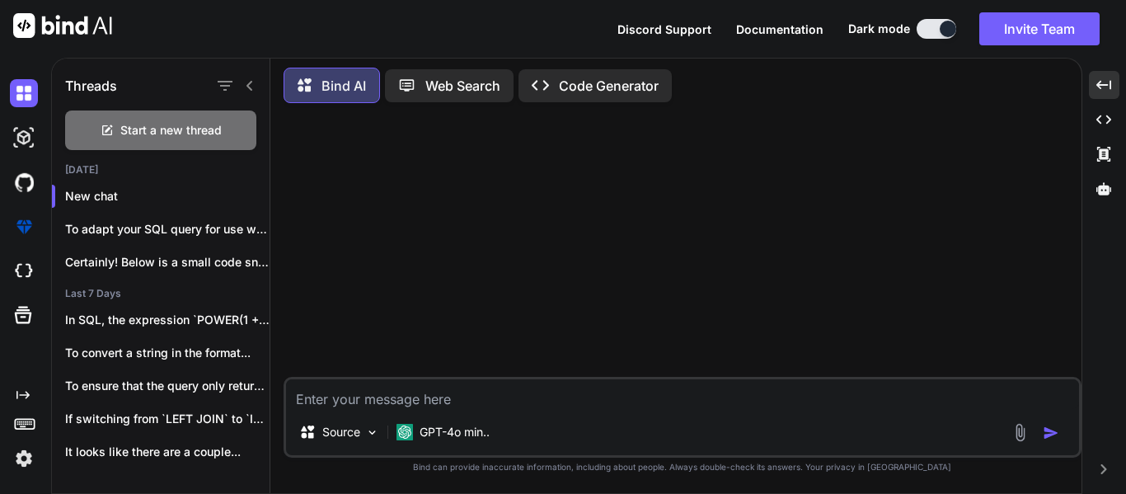
scroll to position [0, 0]
click at [437, 407] on textarea at bounding box center [682, 394] width 793 height 30
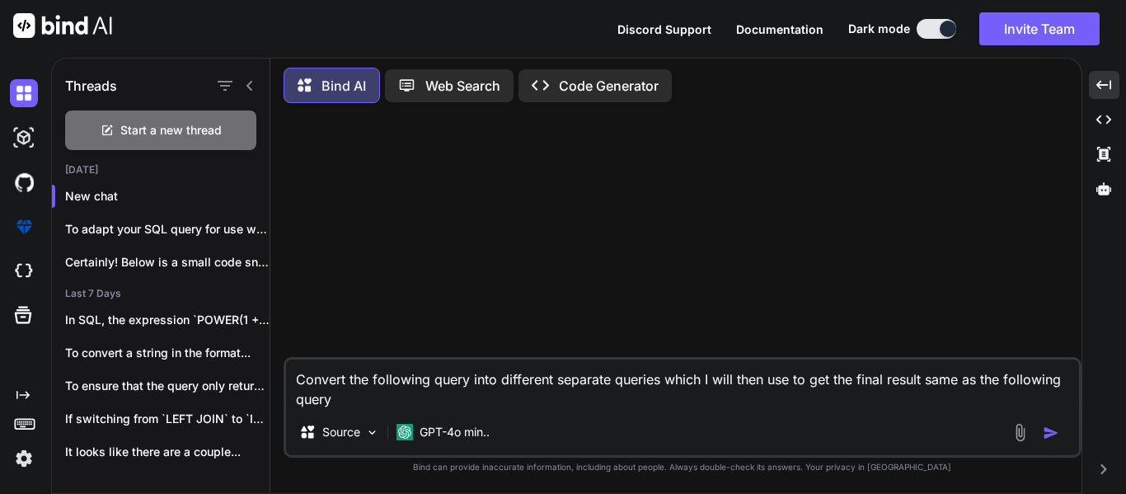
click at [766, 377] on textarea "Convert the following query into different separate queries which I will then u…" at bounding box center [682, 383] width 793 height 49
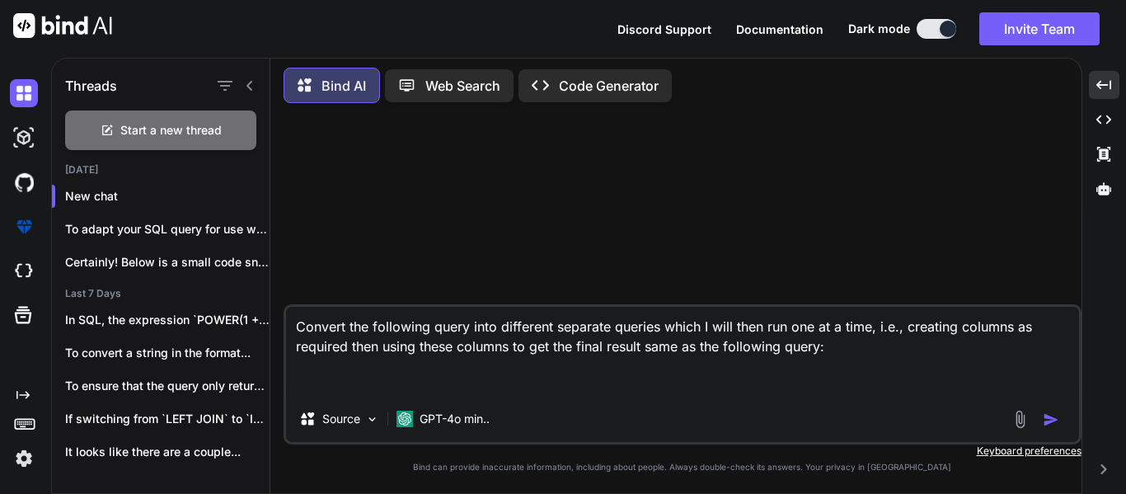
paste textarea "SELECT entity_segment_id as entity_segment_id2, SUM(Projected_net_Cashflow / PO…"
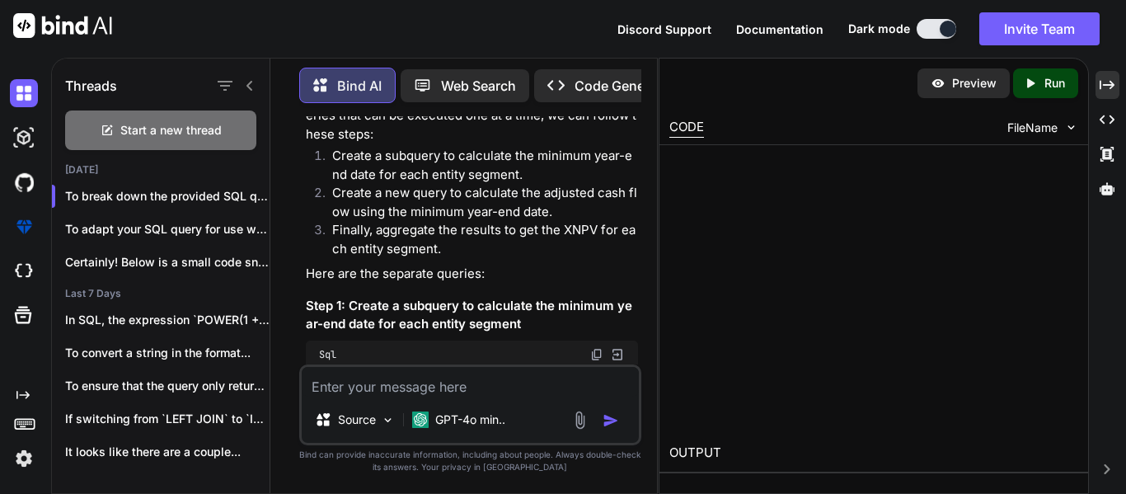
scroll to position [504, 0]
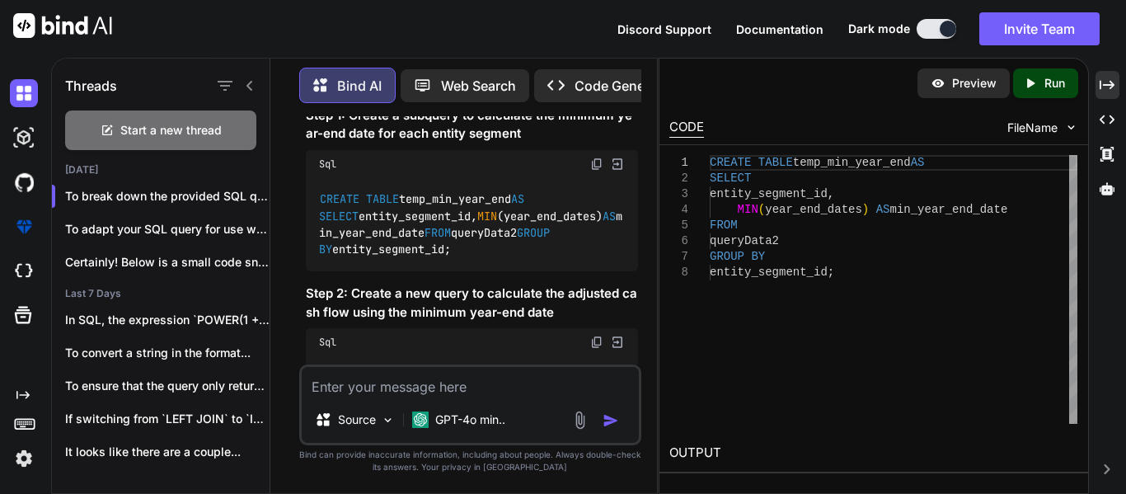
click at [1105, 79] on icon "Created with Pixso." at bounding box center [1107, 84] width 15 height 15
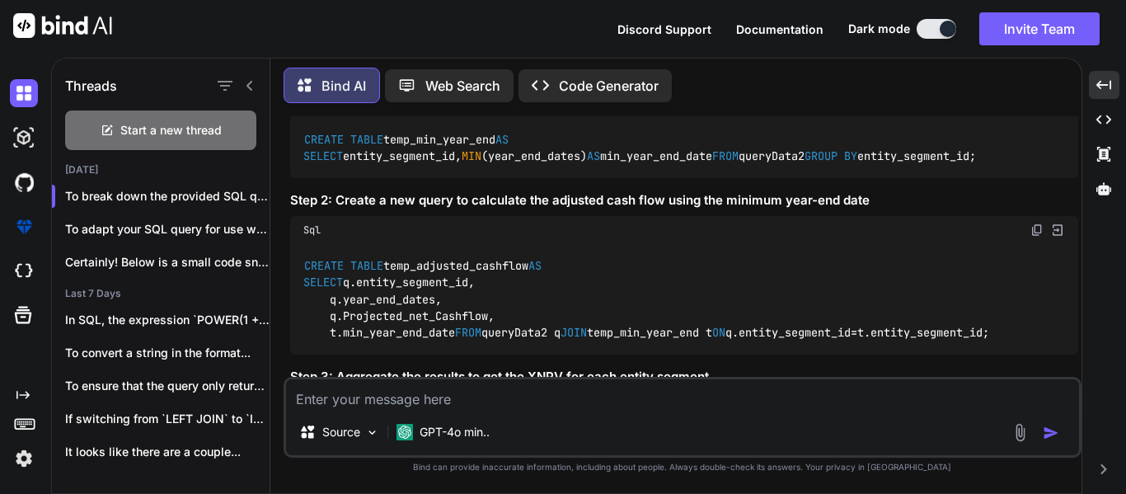
scroll to position [330, 0]
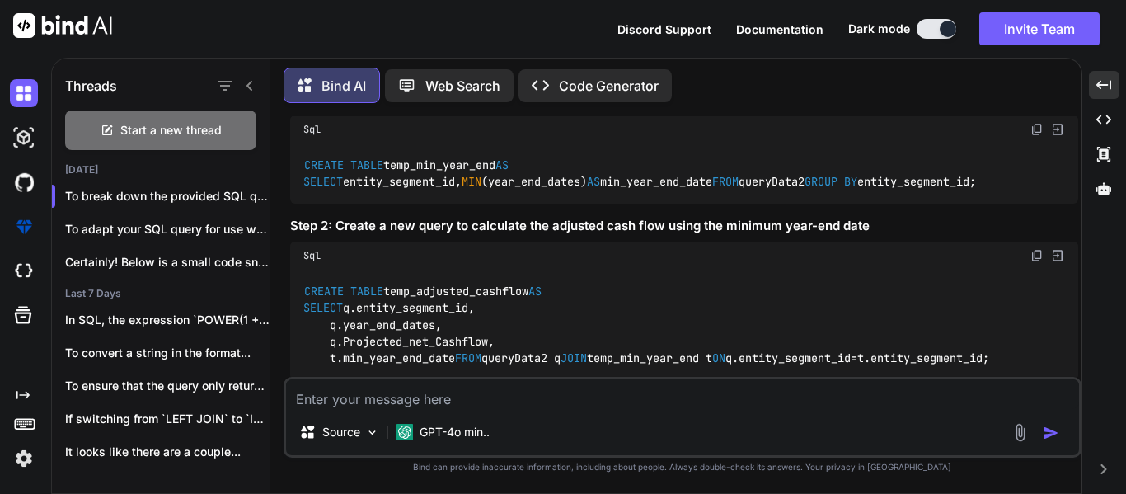
drag, startPoint x: 328, startPoint y: 215, endPoint x: 617, endPoint y: 213, distance: 288.5
click at [617, 204] on div "CREATE TABLE temp_min_year_end AS SELECT entity_segment_id, MIN (year_end_dates…" at bounding box center [684, 173] width 788 height 60
copy code "MIN (year_end_dates) AS min_year_end_date"
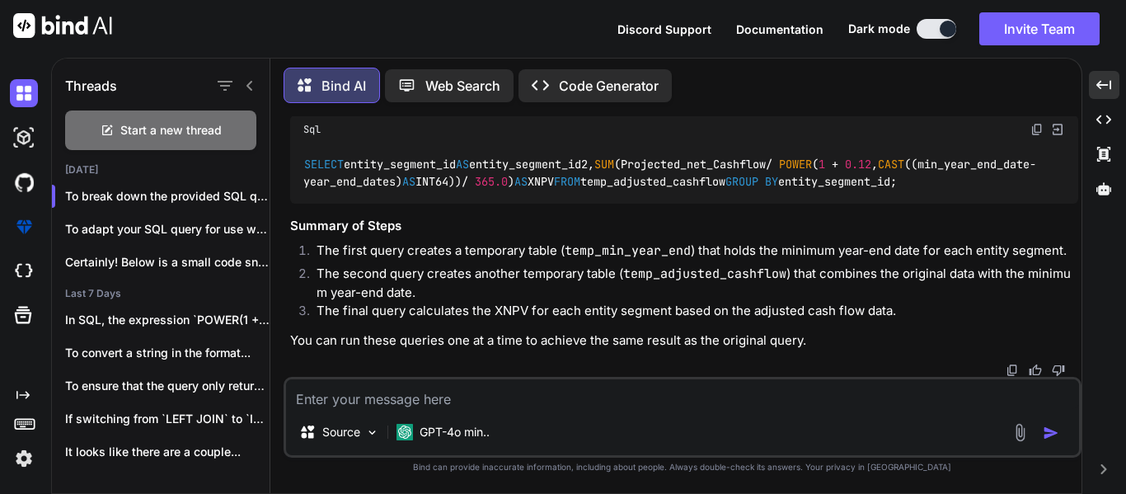
scroll to position [824, 0]
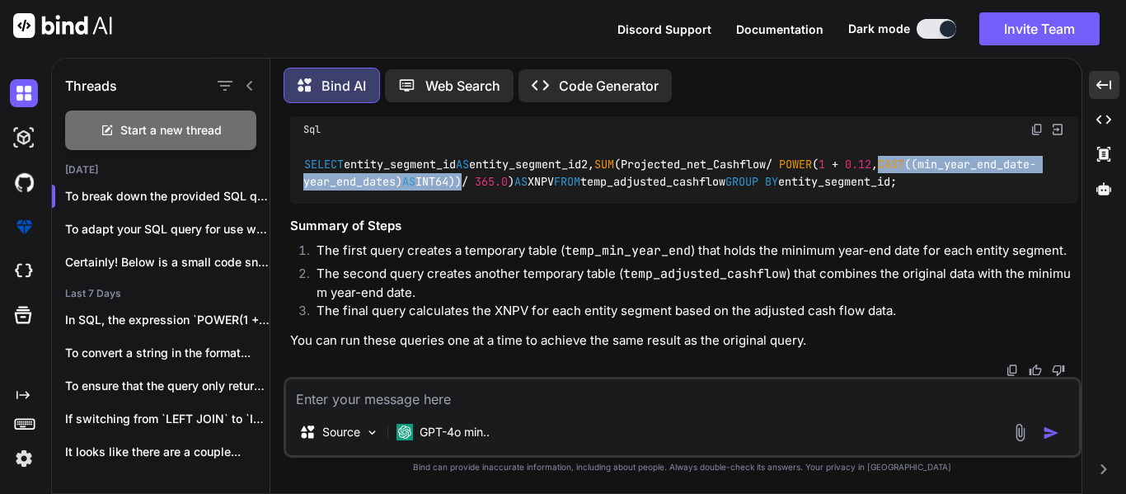
drag, startPoint x: 631, startPoint y: 190, endPoint x: 975, endPoint y: 186, distance: 344.6
click at [975, 186] on code "SELECT entity_segment_id AS entity_segment_id2, SUM (Projected_net_Cashflow / P…" at bounding box center [669, 173] width 733 height 34
copy code "CAST ((min_year_end_date - year_end_dates) AS INT64)"
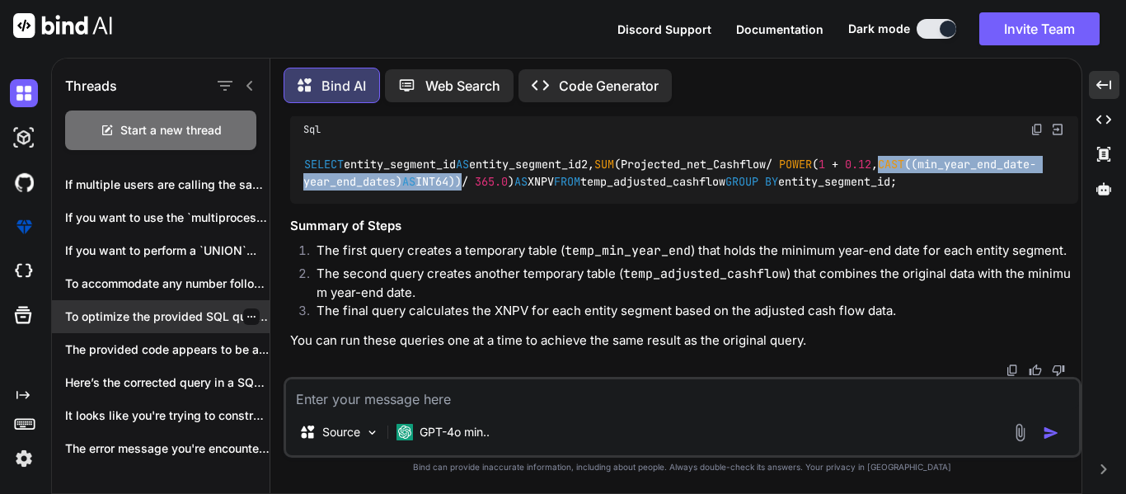
scroll to position [388, 0]
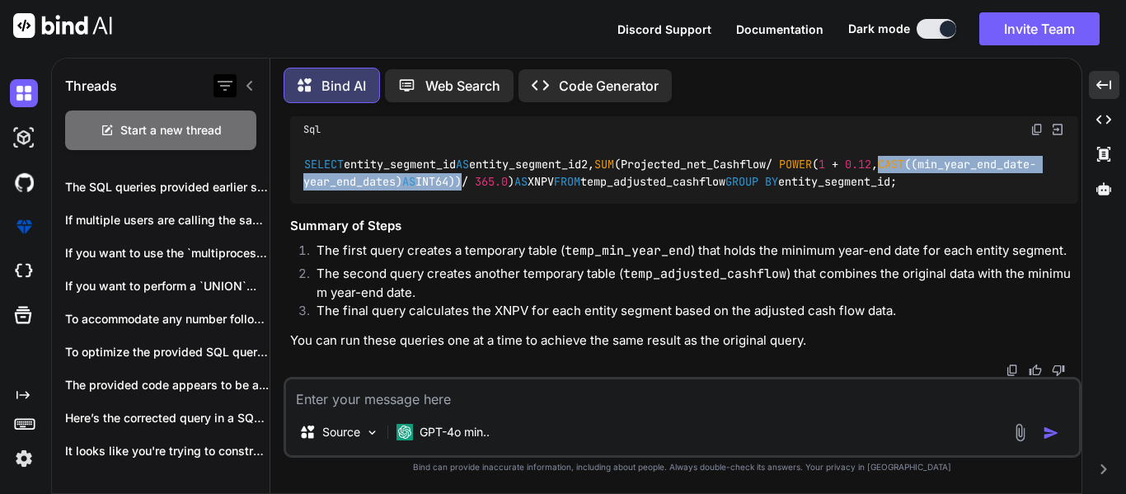
click at [231, 82] on icon "button" at bounding box center [225, 86] width 20 height 20
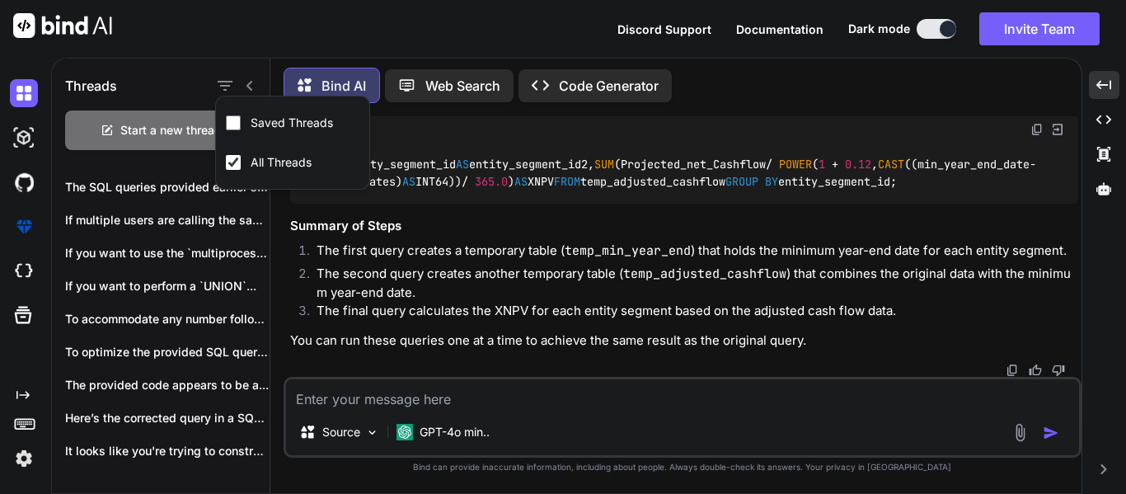
click at [167, 73] on div "Threads" at bounding box center [161, 82] width 218 height 56
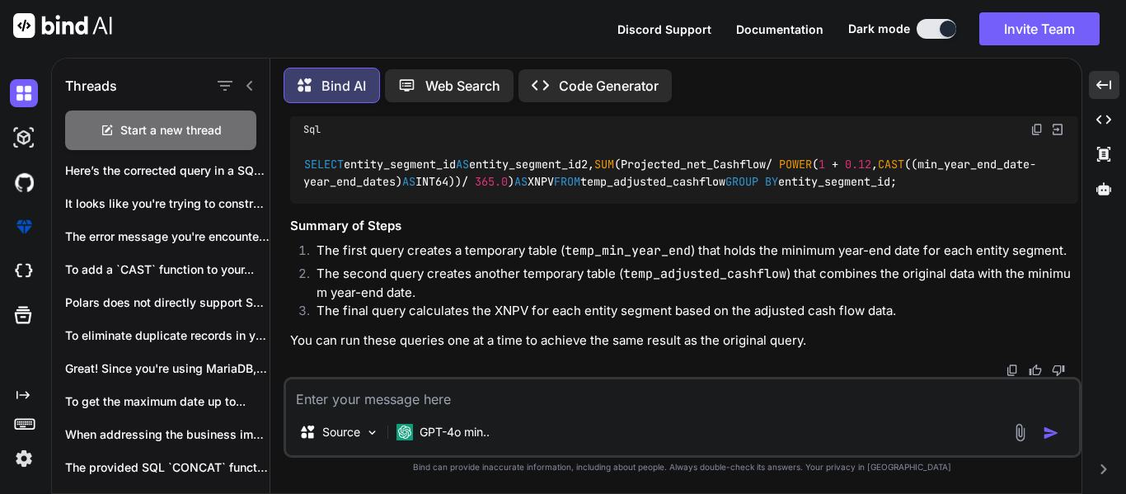
scroll to position [718, 0]
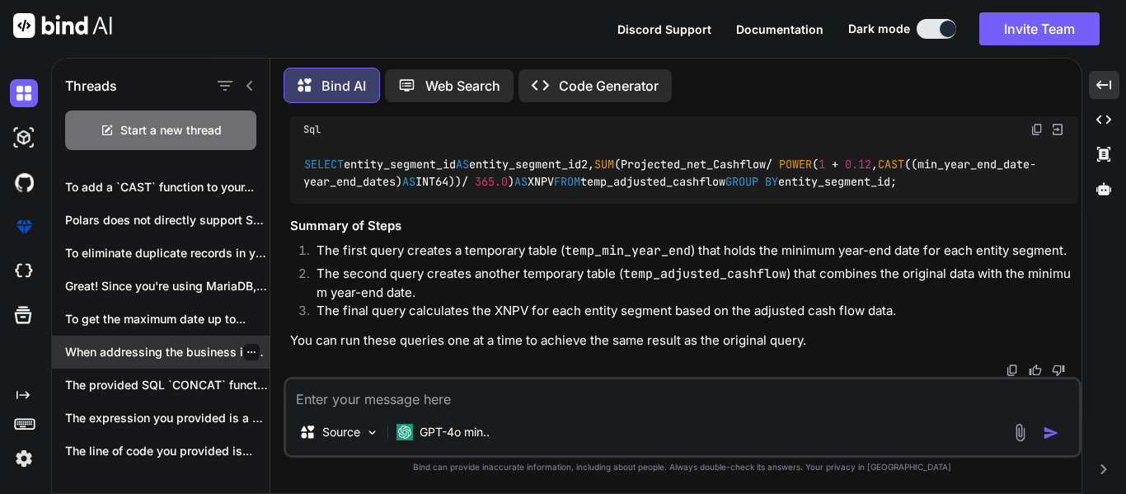
click at [213, 345] on p "When addressing the business implications of not..." at bounding box center [167, 352] width 204 height 16
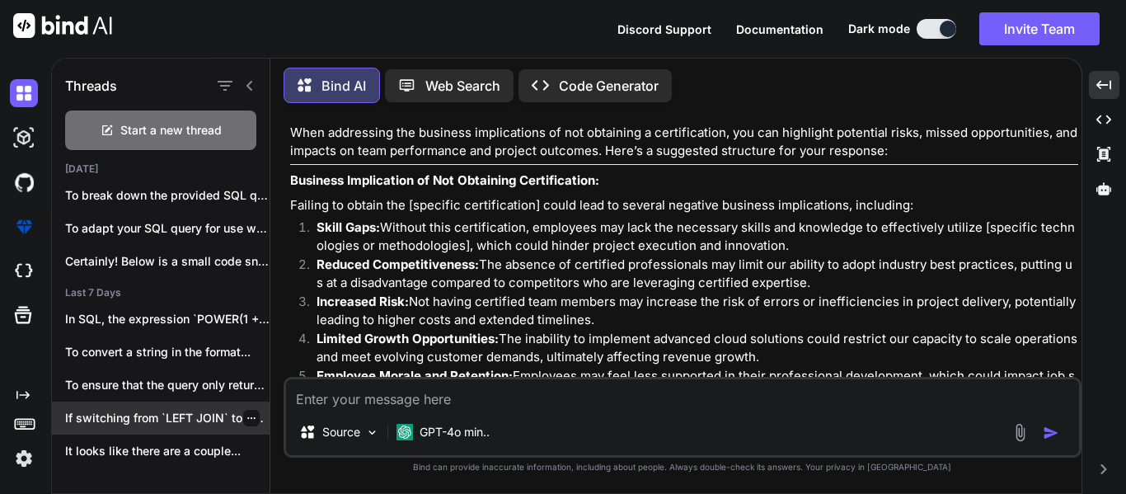
scroll to position [0, 0]
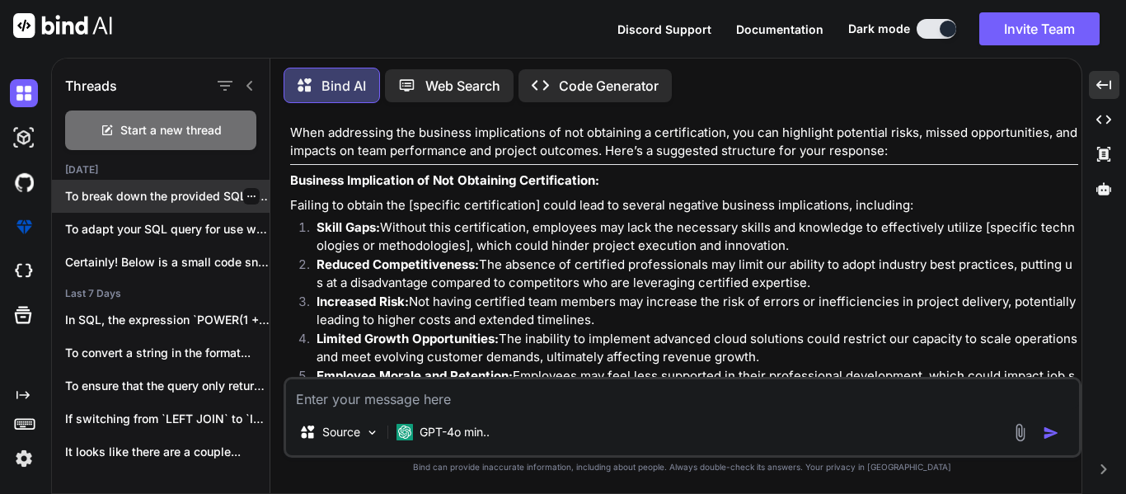
click at [184, 188] on p "To break down the provided SQL query int..." at bounding box center [167, 196] width 204 height 16
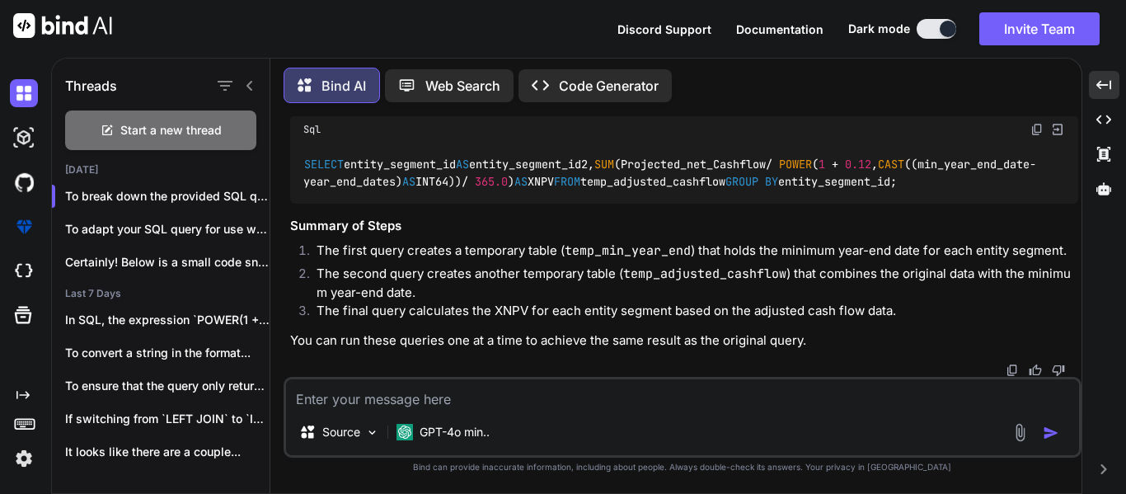
scroll to position [836, 0]
drag, startPoint x: 331, startPoint y: 181, endPoint x: 619, endPoint y: 185, distance: 287.7
click at [619, 185] on code "SELECT entity_segment_id AS entity_segment_id2, SUM (Projected_net_Cashflow / P…" at bounding box center [669, 173] width 733 height 34
copy code "SUM (Projected_net_Cashflow / POWER ( 1 + 0.12"
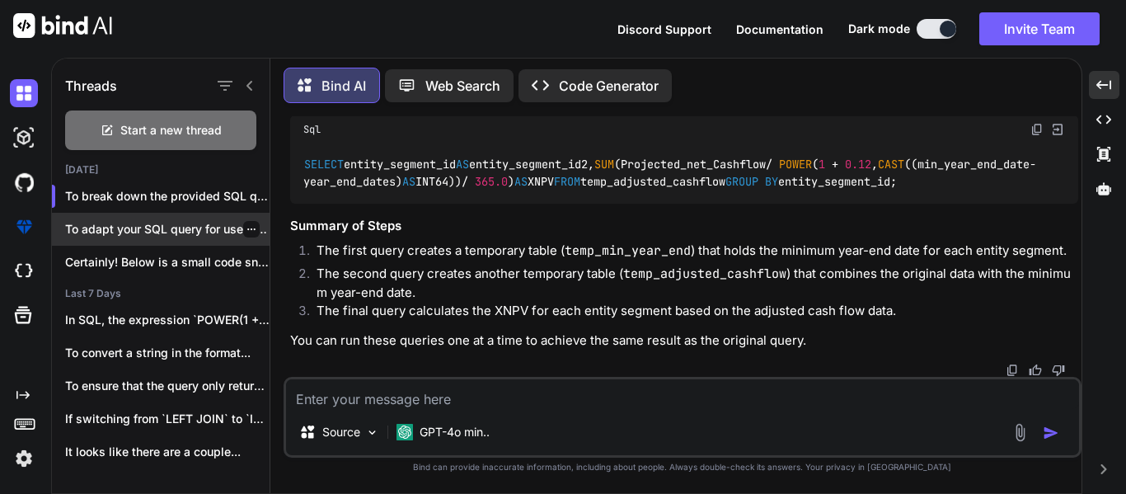
click at [197, 221] on p "To adapt your SQL query for use with Pol..." at bounding box center [167, 229] width 204 height 16
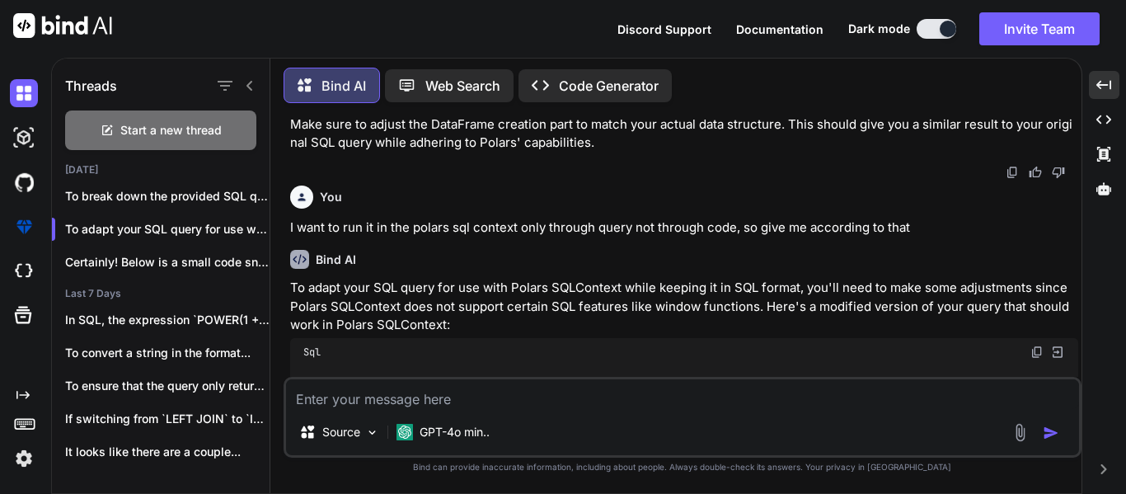
scroll to position [1196, 0]
click at [140, 125] on span "Start a new thread" at bounding box center [170, 130] width 101 height 16
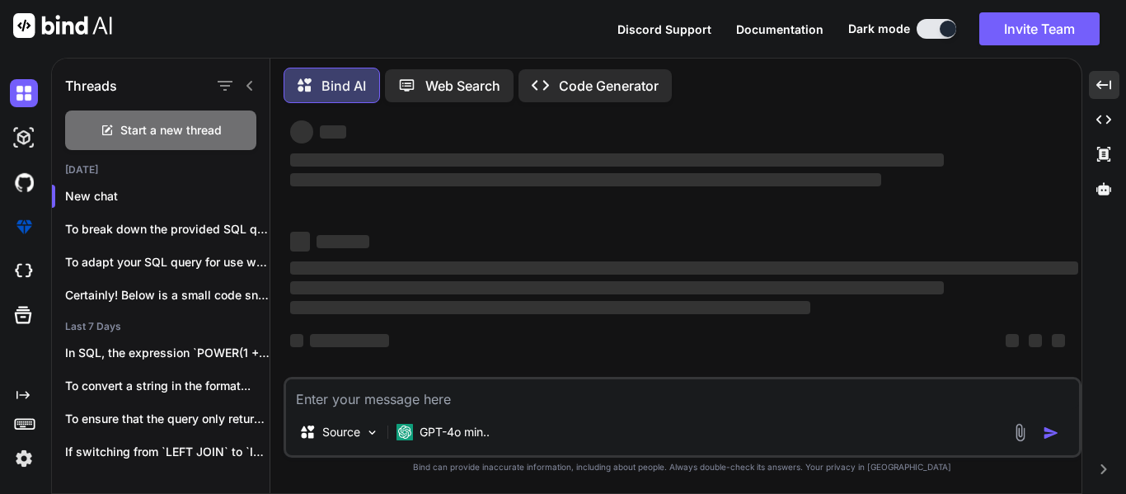
scroll to position [31, 0]
click at [454, 396] on textarea at bounding box center [682, 394] width 793 height 30
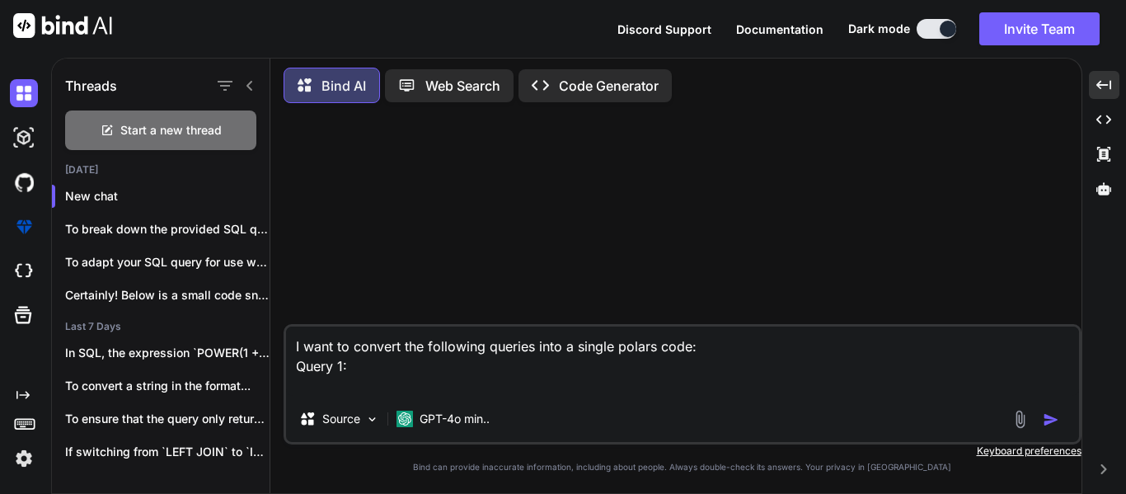
paste textarea "SELECT entity_segment_id as entity_segment_id2, SUM(Projected_net_Cashflow / PO…"
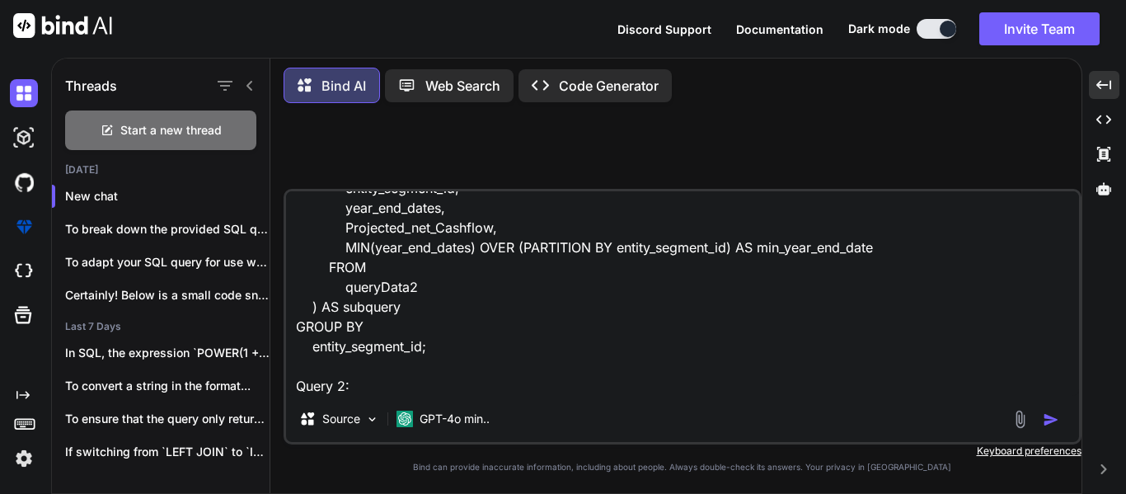
scroll to position [201, 0]
paste textarea "SELECT entity_segment_id as entity_segment_id3, CASE WHEN SUM(CASE WHEN Project…"
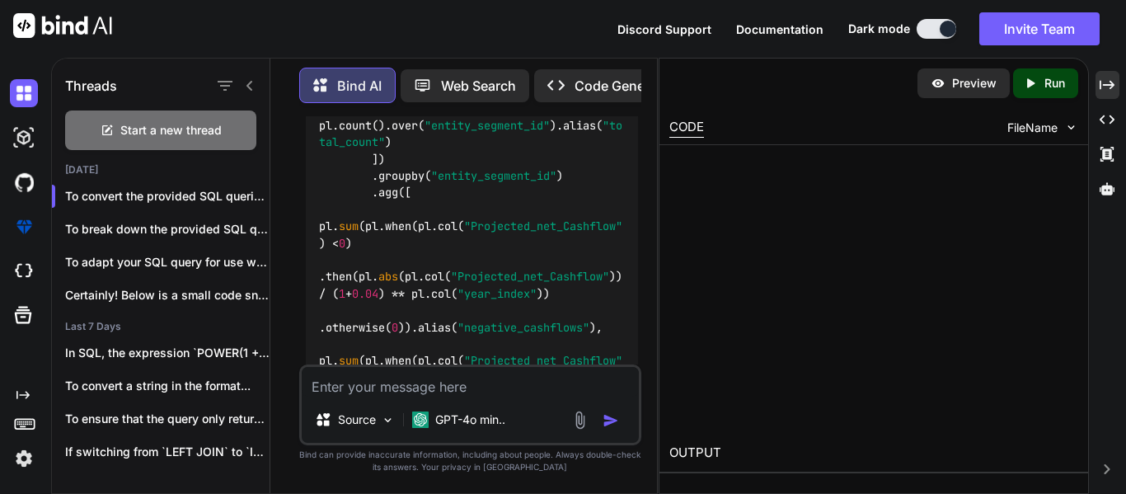
scroll to position [2154, 0]
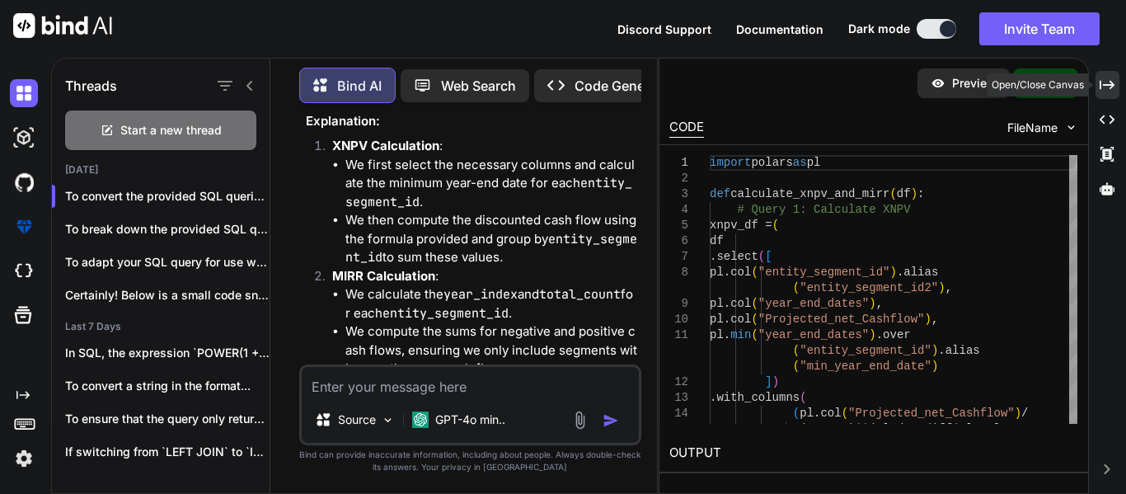
click at [1119, 84] on div "Created with Pixso." at bounding box center [1108, 85] width 24 height 28
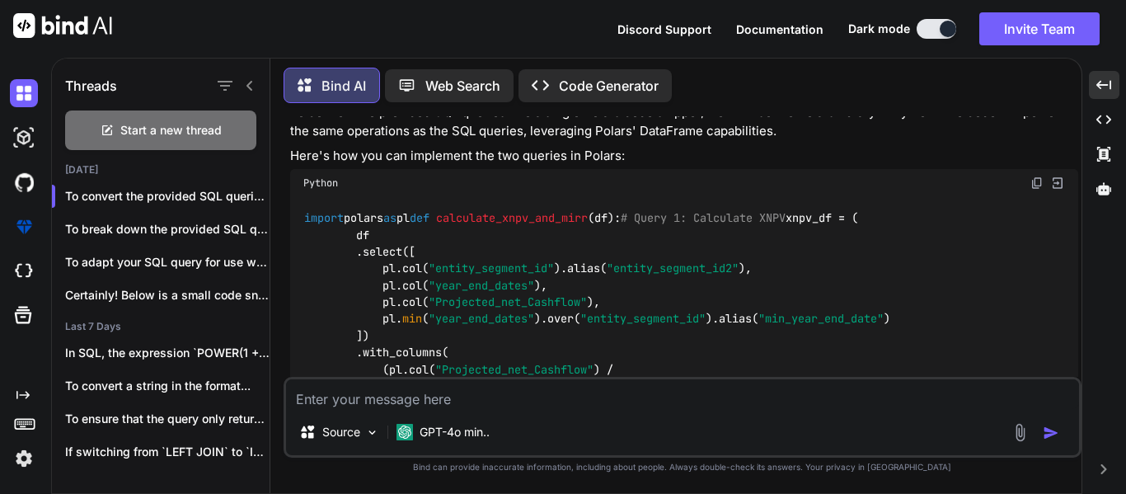
scroll to position [317, 0]
drag, startPoint x: 480, startPoint y: 345, endPoint x: 298, endPoint y: 260, distance: 200.2
copy code "def calculate_xnpv_and_mirr ( df ): # Query 1: Calculate XNPV xnpv_df = ( df .s…"
click at [565, 409] on div "Source GPT-4o min.." at bounding box center [683, 417] width 798 height 81
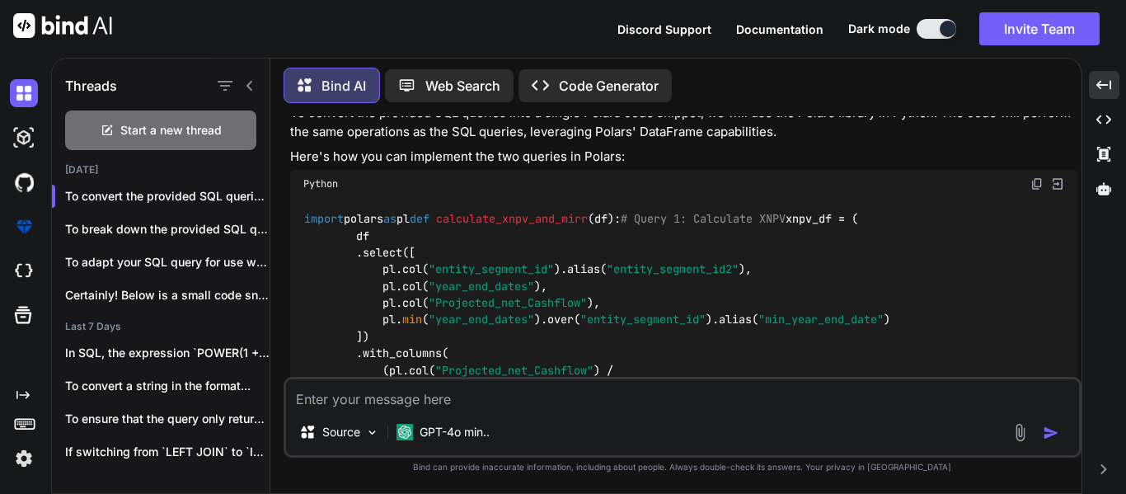
click at [530, 398] on textarea at bounding box center [682, 394] width 793 height 30
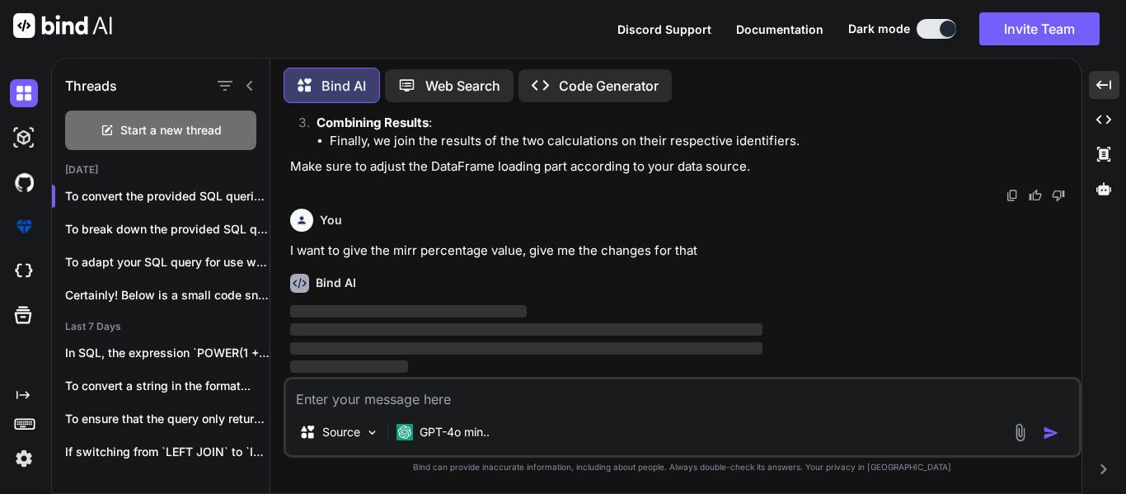
scroll to position [1671, 0]
click at [575, 247] on p "I want to give the mirr percentage value, give me the changes for that" at bounding box center [684, 251] width 788 height 19
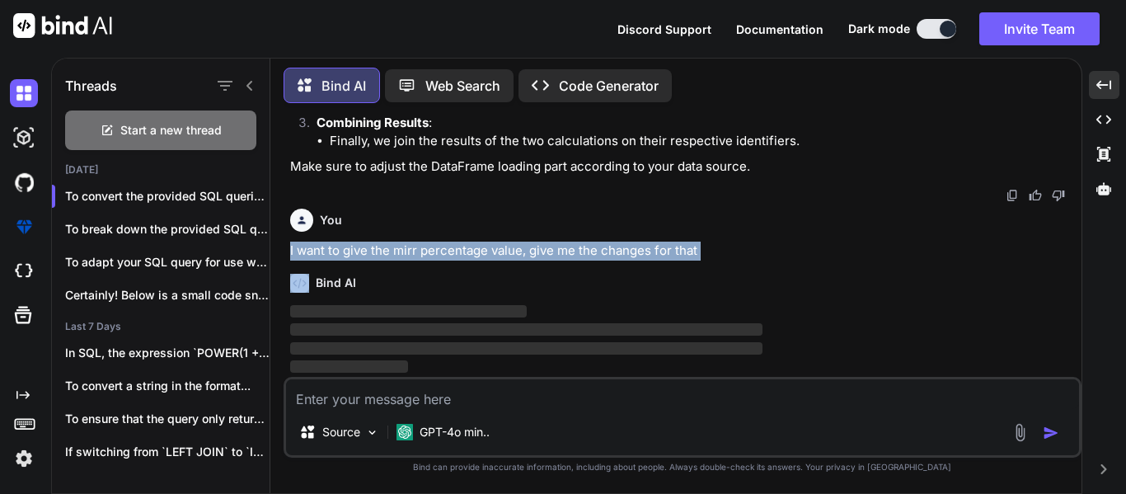
click at [575, 247] on p "I want to give the mirr percentage value, give me the changes for that" at bounding box center [684, 251] width 788 height 19
copy p "I want to give the mirr percentage value, give me the changes for that"
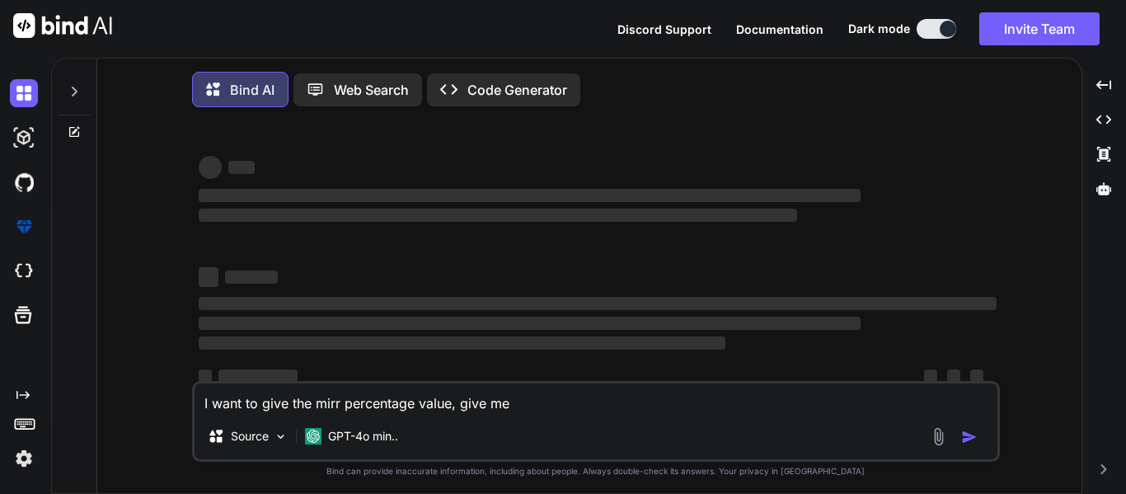
click at [75, 92] on icon at bounding box center [75, 92] width 6 height 10
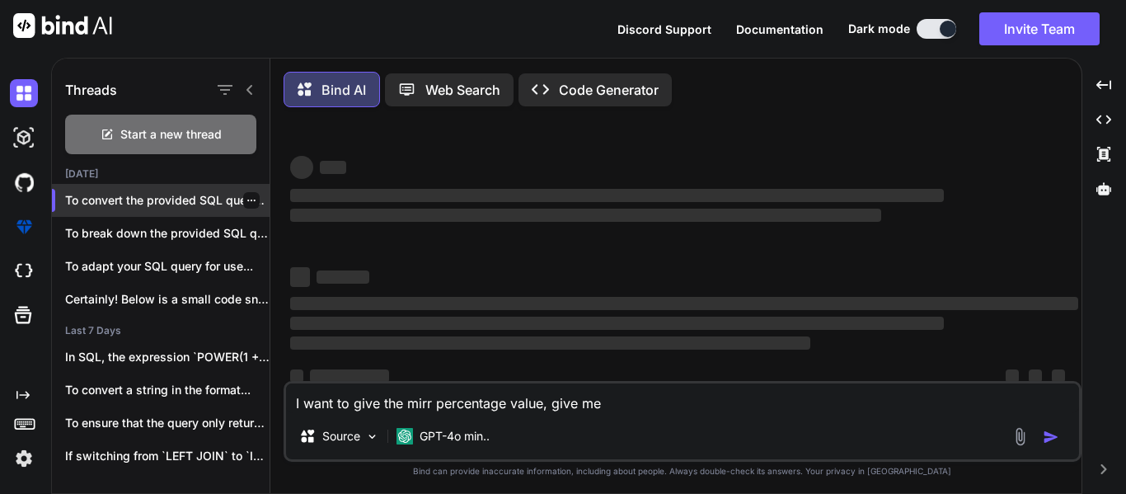
click at [186, 199] on p "To convert the provided SQL queries into..." at bounding box center [167, 200] width 204 height 16
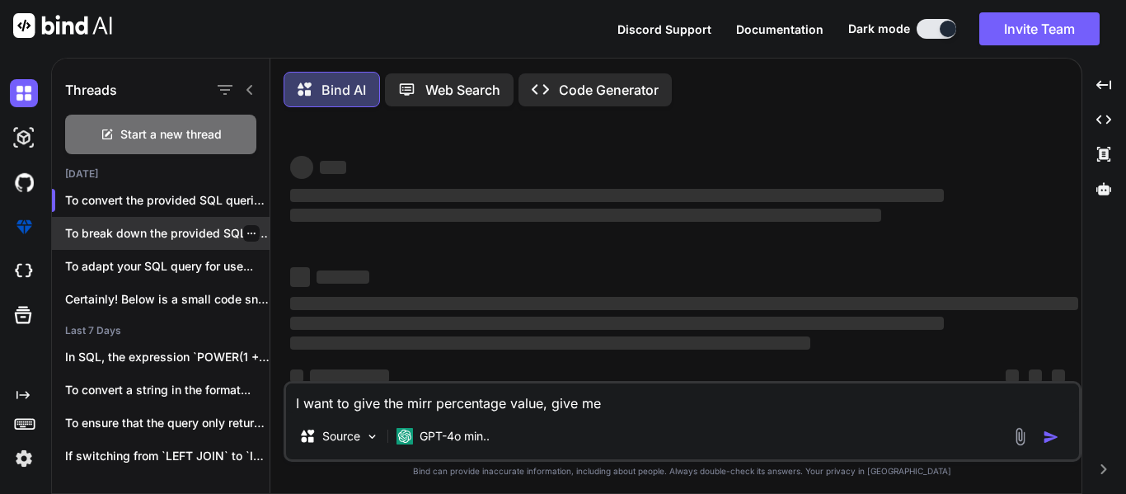
click at [180, 224] on div "To break down the provided SQL query..." at bounding box center [161, 233] width 218 height 33
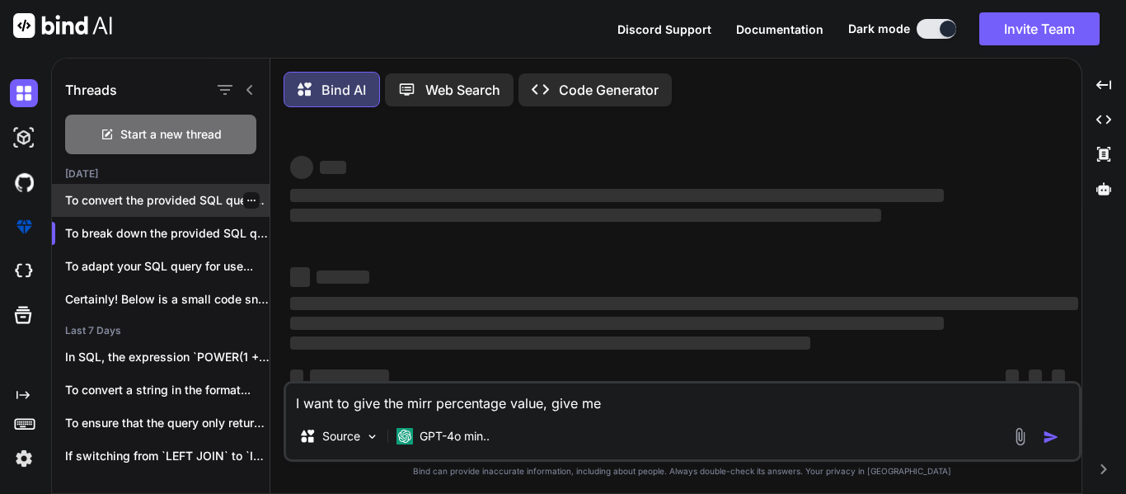
click at [181, 203] on p "To convert the provided SQL queries into..." at bounding box center [167, 200] width 204 height 16
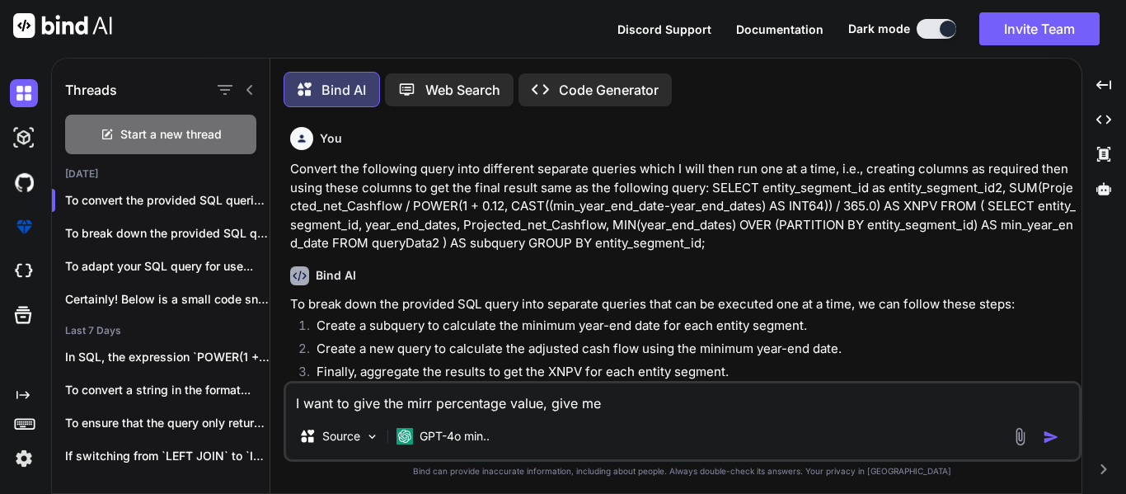
type textarea "x"
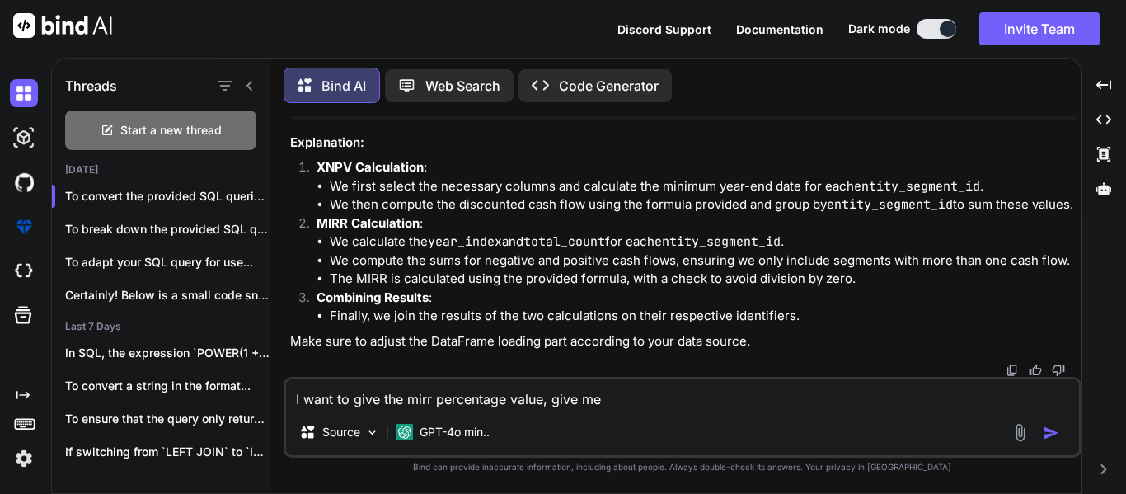
scroll to position [1496, 0]
click at [672, 392] on textarea "I want to give the mirr percentage value, give me" at bounding box center [682, 394] width 793 height 30
type textarea "I want to give the mirr percentage value, give me c"
type textarea "x"
type textarea "I want to give the mirr percentage value, give me ch"
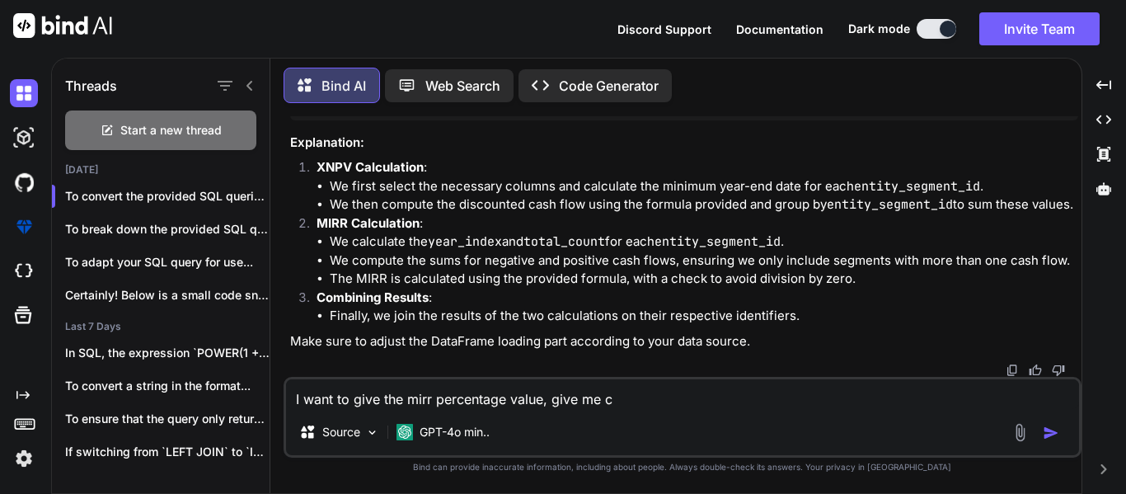
type textarea "x"
type textarea "I want to give the mirr percentage value, give me cha"
type textarea "x"
type textarea "I want to give the mirr percentage value, give me chan"
type textarea "x"
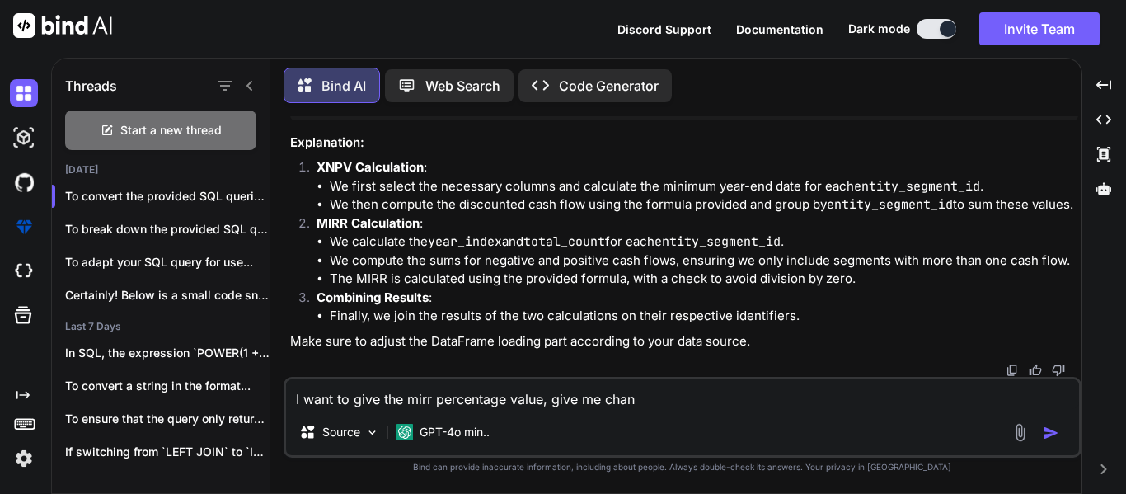
type textarea "I want to give the mirr percentage value, give me chang"
type textarea "x"
type textarea "I want to give the mirr percentage value, give me change"
type textarea "x"
type textarea "I want to give the mirr percentage value, give me changes"
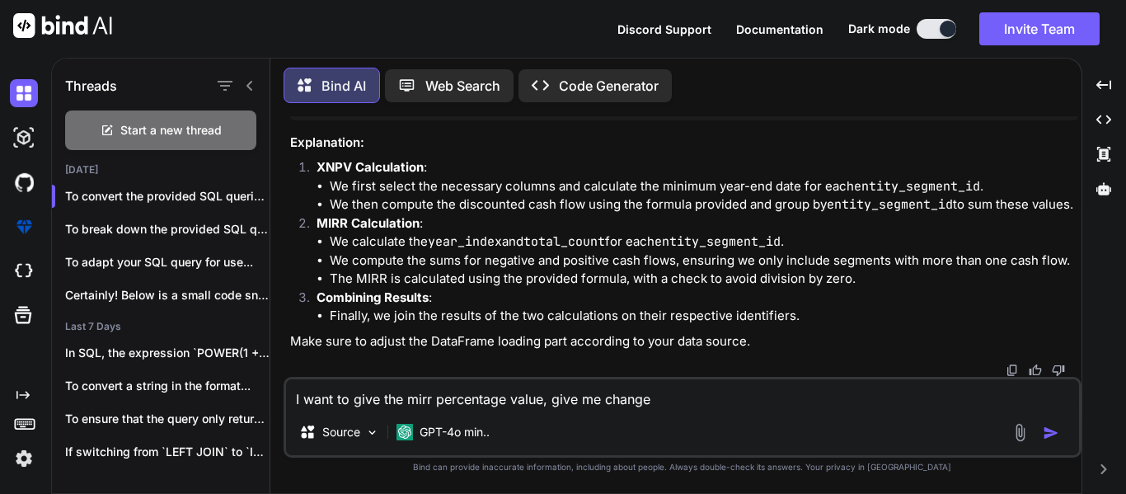
type textarea "x"
type textarea "I want to give the mirr percentage value, give me changes"
type textarea "x"
type textarea "I want to give the mirr percentage value, give me changes f"
type textarea "x"
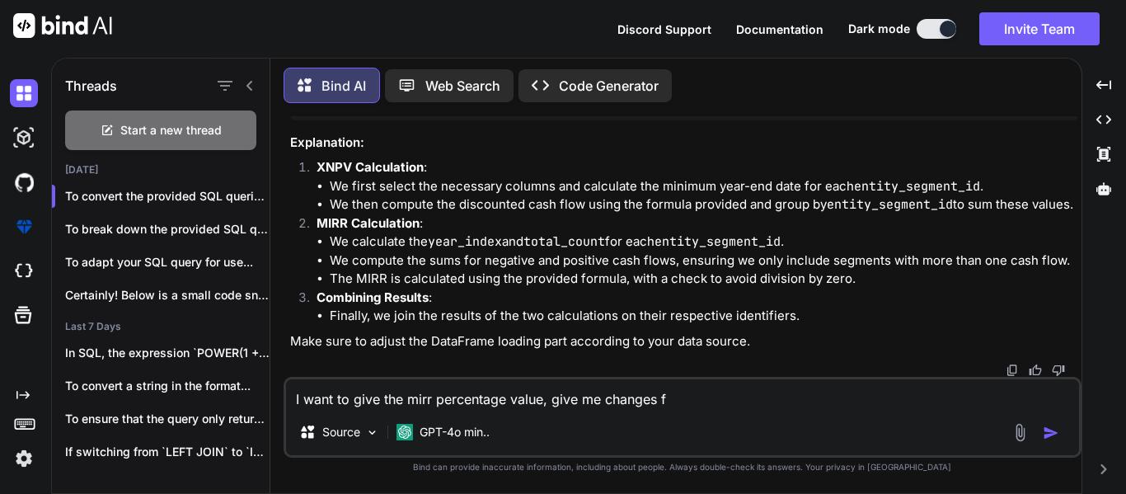
type textarea "I want to give the mirr percentage value, give me changes fo"
type textarea "x"
type textarea "I want to give the mirr percentage value, give me changes for"
type textarea "x"
type textarea "I want to give the mirr percentage value, give me changes for"
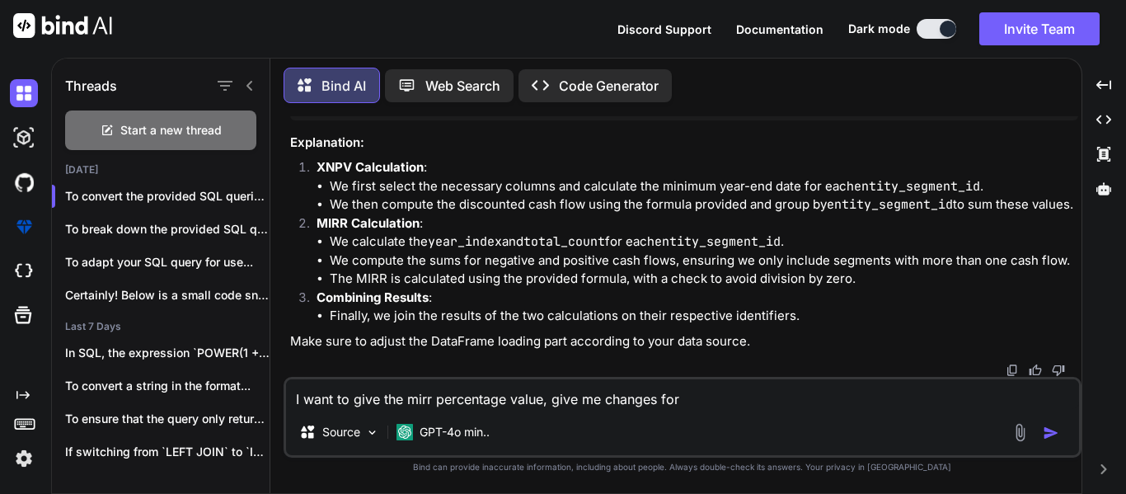
type textarea "x"
type textarea "I want to give the mirr percentage value, give me changes for t"
type textarea "x"
type textarea "I want to give the mirr percentage value, give me changes for th"
type textarea "x"
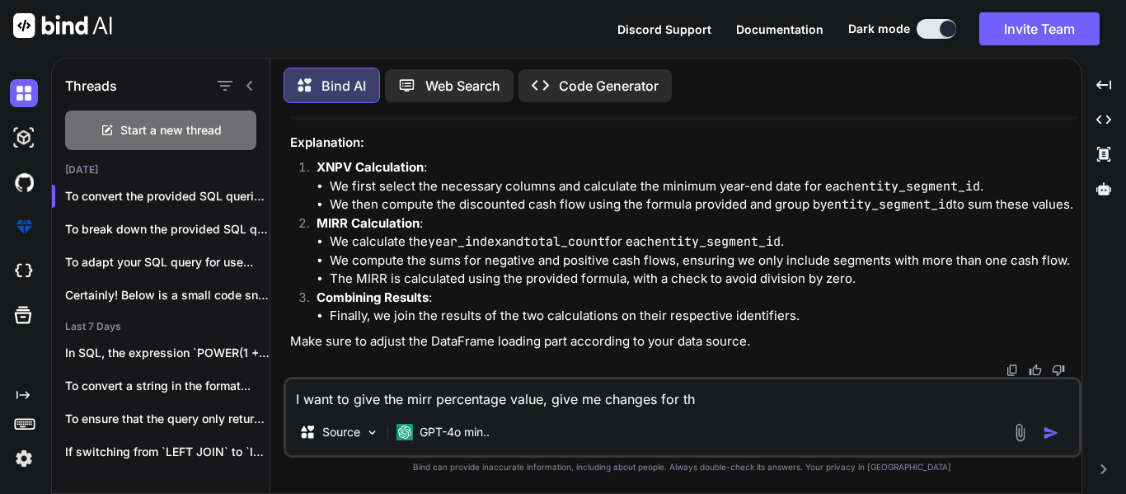
type textarea "I want to give the mirr percentage value, give me changes for tha"
type textarea "x"
type textarea "I want to give the mirr percentage value, give me changes for that"
type textarea "x"
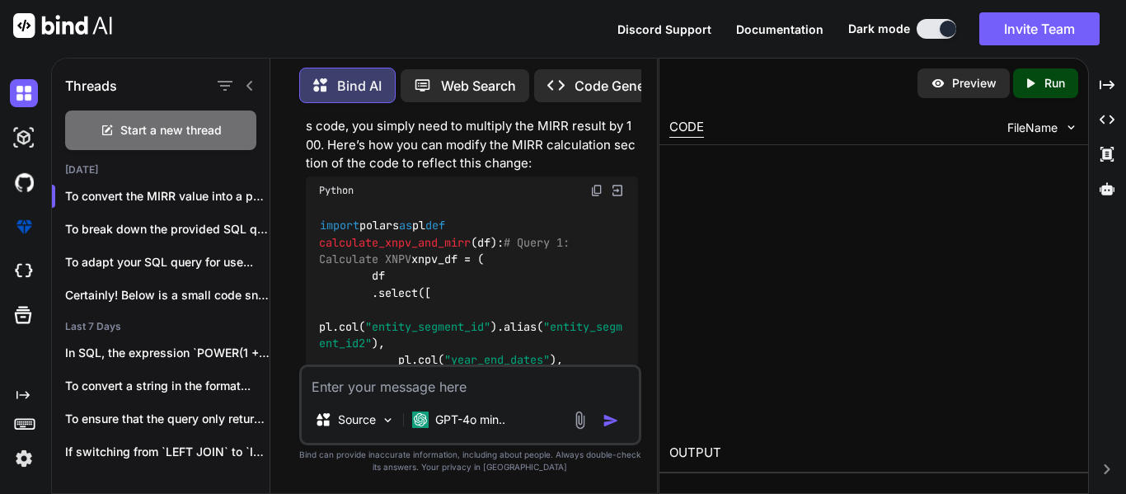
scroll to position [4300, 0]
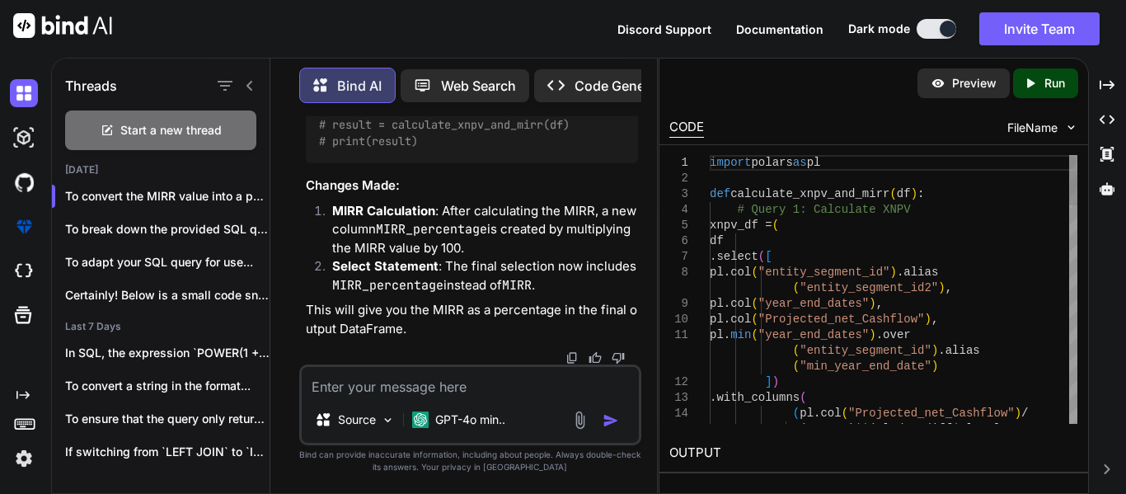
type textarea "x"
click at [1106, 88] on icon "Created with Pixso." at bounding box center [1107, 84] width 15 height 15
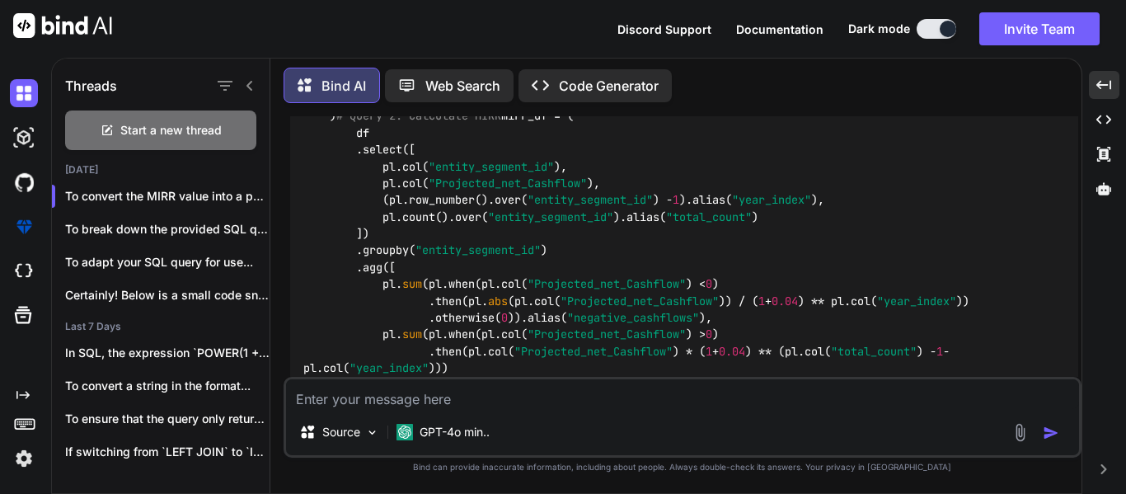
scroll to position [1827, 0]
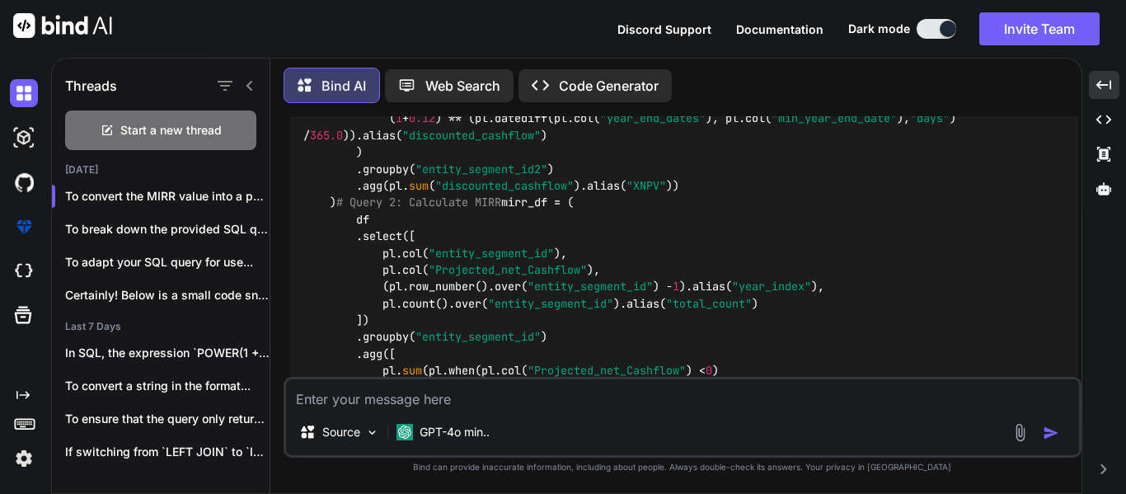
click at [171, 138] on div "Start a new thread" at bounding box center [160, 130] width 191 height 40
type textarea "x"
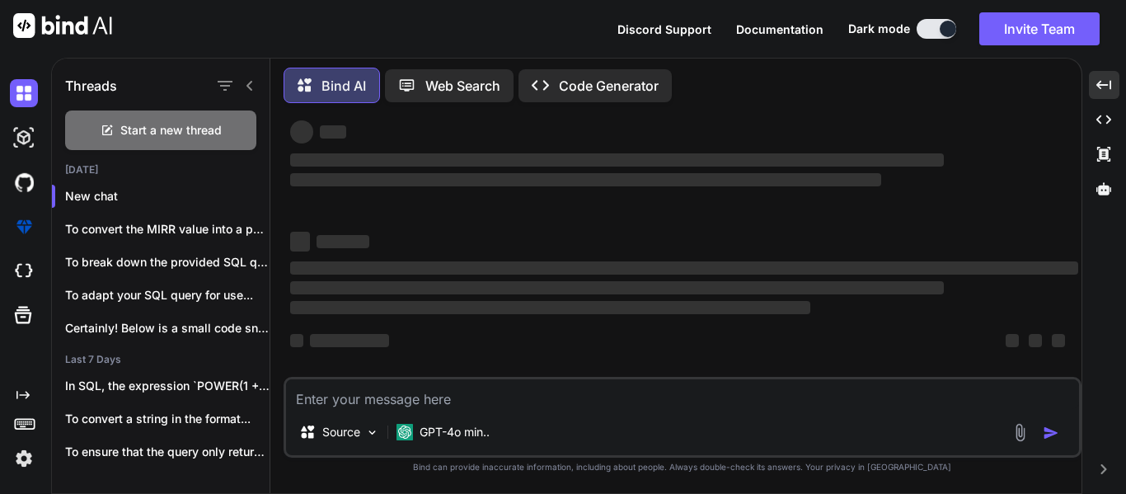
scroll to position [31, 0]
click at [472, 410] on div "Source GPT-4o min.." at bounding box center [683, 417] width 798 height 81
click at [475, 403] on textarea at bounding box center [682, 394] width 793 height 30
type textarea "a"
type textarea "x"
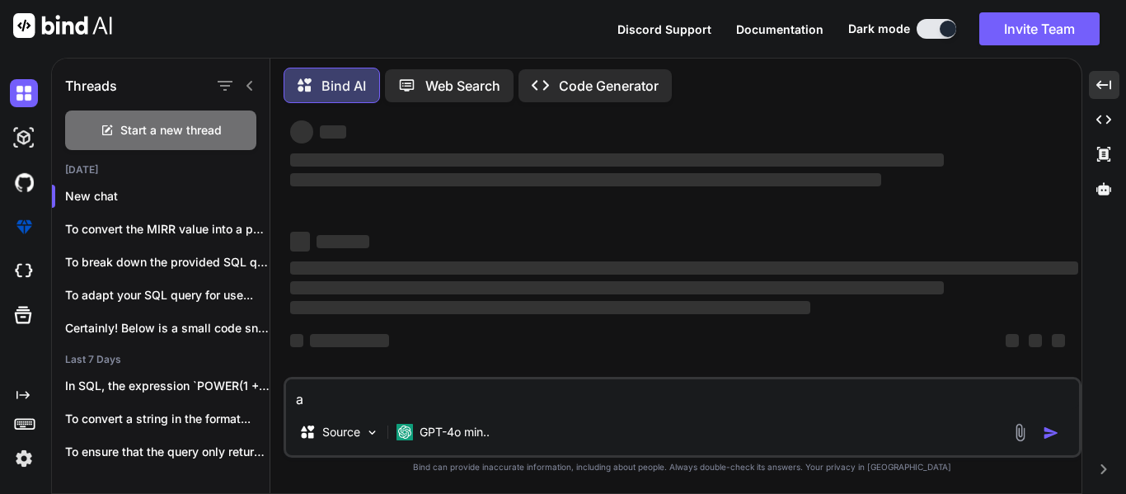
type textarea "as"
type textarea "x"
type textarea "as"
type textarea "x"
type textarea "as p"
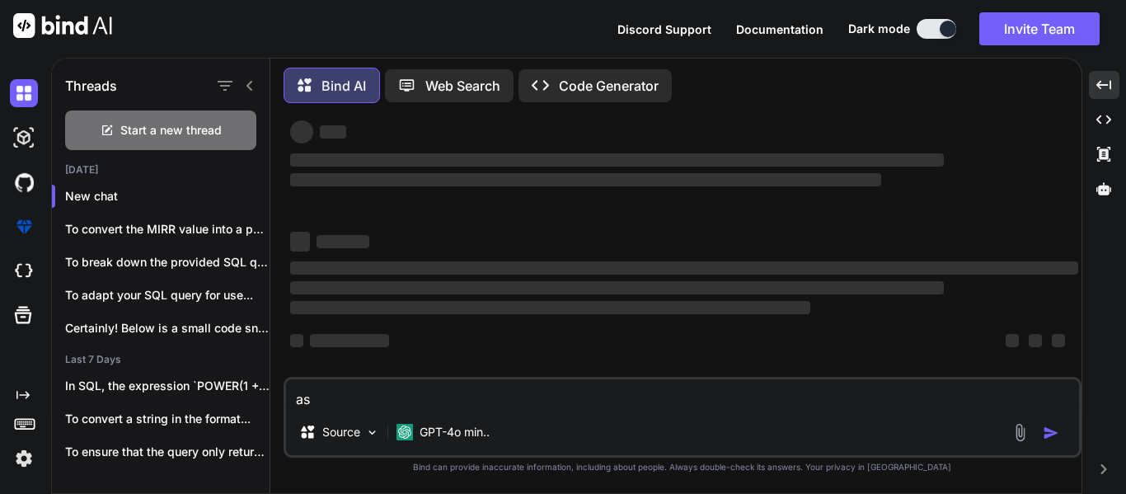
type textarea "x"
type textarea "as po"
type textarea "x"
type textarea "as poa"
type textarea "x"
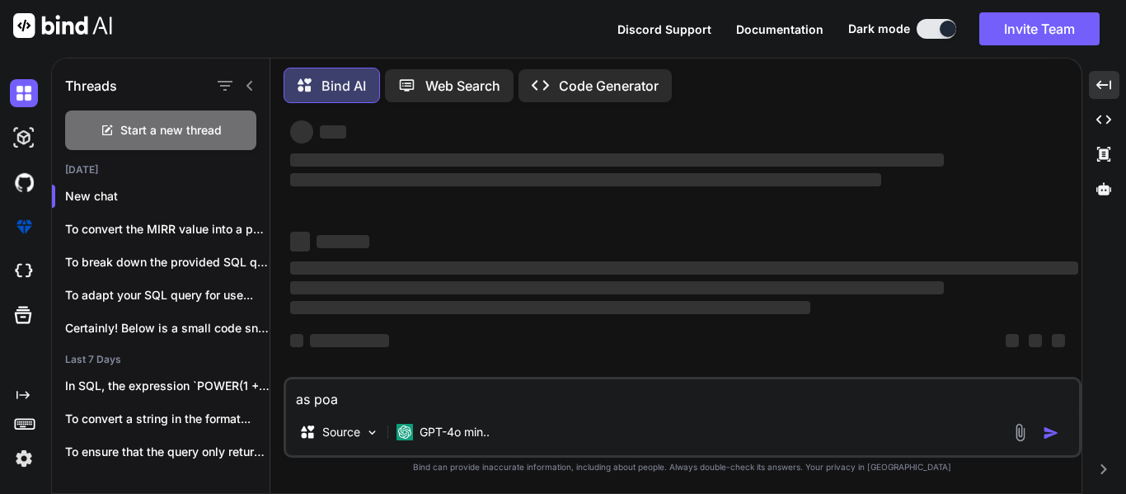
type textarea "as po"
type textarea "x"
type textarea "as pol"
type textarea "x"
type textarea "as pola"
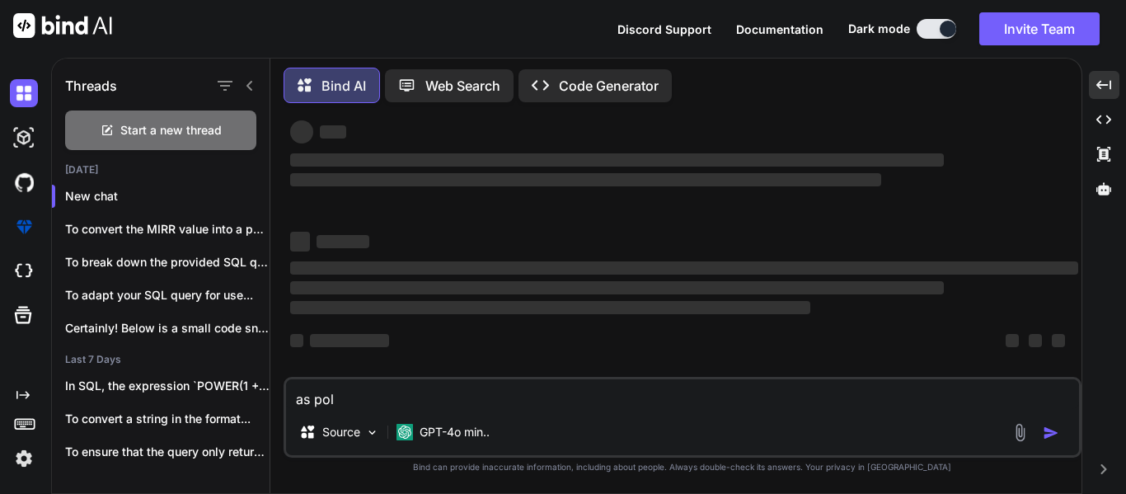
type textarea "x"
type textarea "as polar"
type textarea "x"
type textarea "as polars"
type textarea "x"
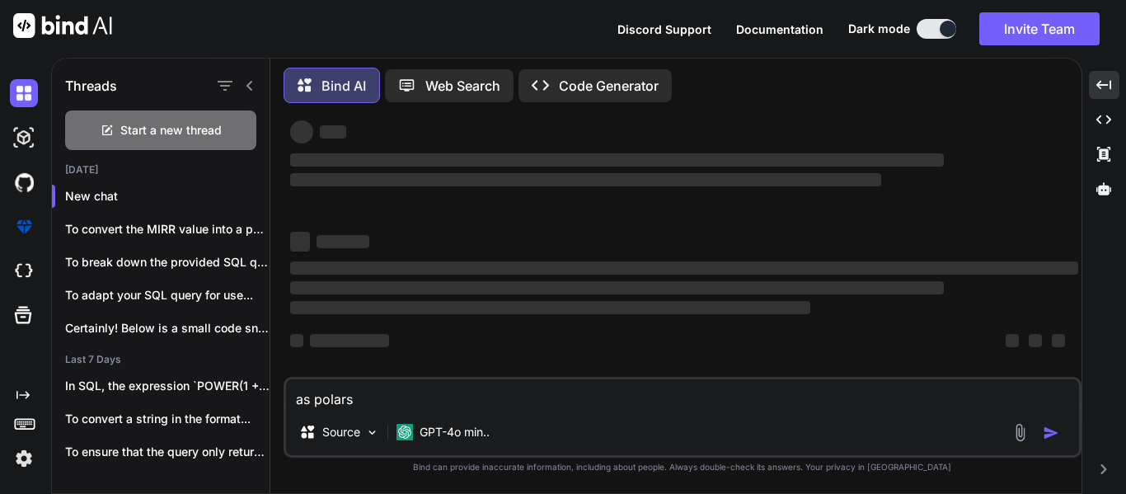
type textarea "as polars"
type textarea "x"
type textarea "as polars d"
type textarea "x"
type textarea "as polars do"
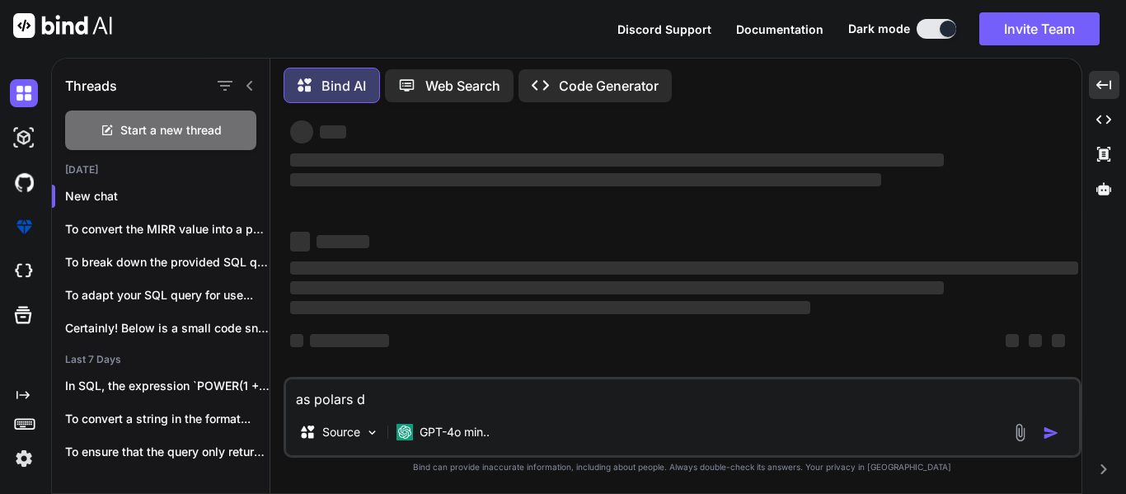
type textarea "x"
type textarea "as polars doe"
type textarea "x"
type textarea "as polars doen"
type textarea "x"
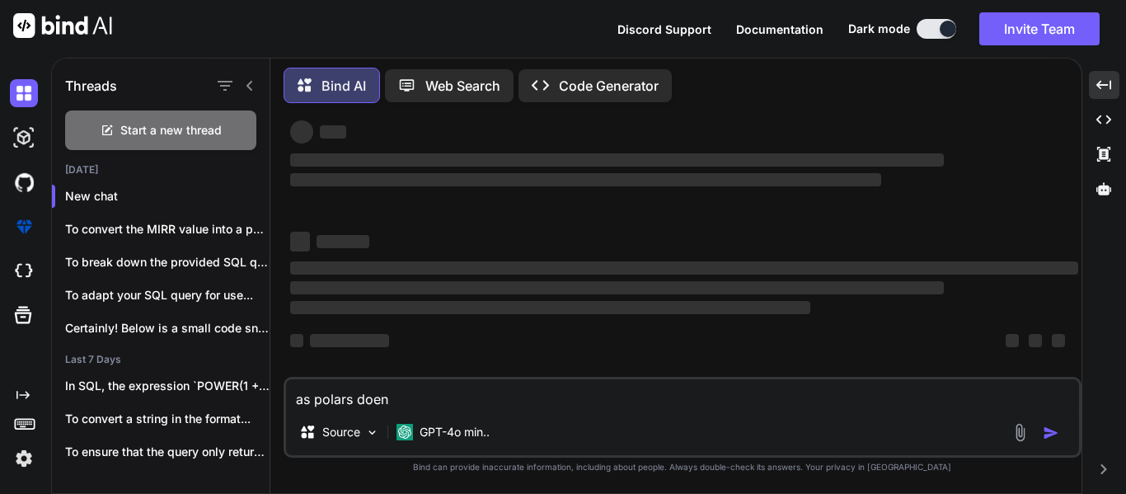
type textarea "as polars doe"
type textarea "x"
type textarea "as polars does"
type textarea "x"
type textarea "as polars doesn"
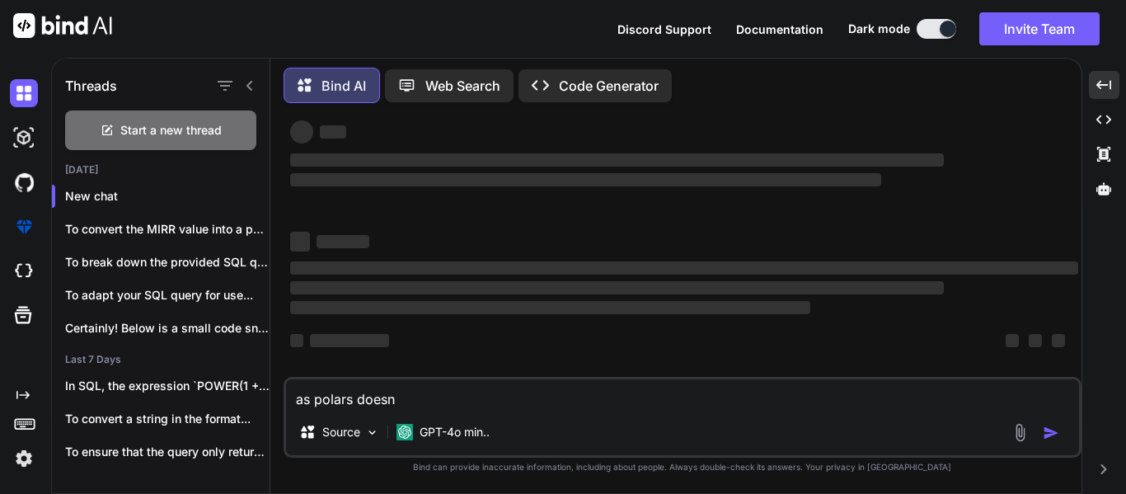
type textarea "x"
type textarea "as polars doesn'"
type textarea "x"
type textarea "as polars doesn't"
type textarea "x"
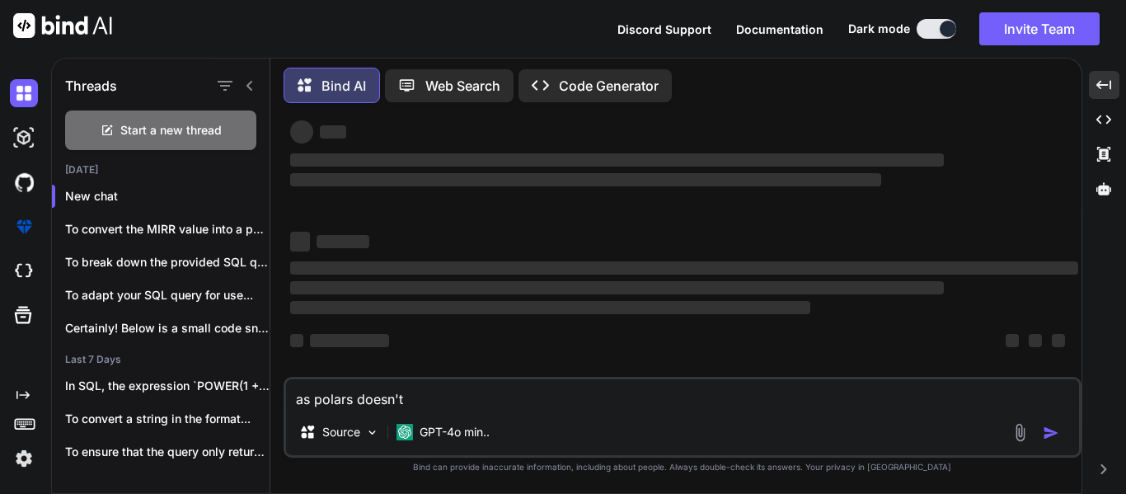
type textarea "as polars doesn't"
type textarea "x"
type textarea "as polars doesn't h"
type textarea "x"
type textarea "as polars doesn't ha"
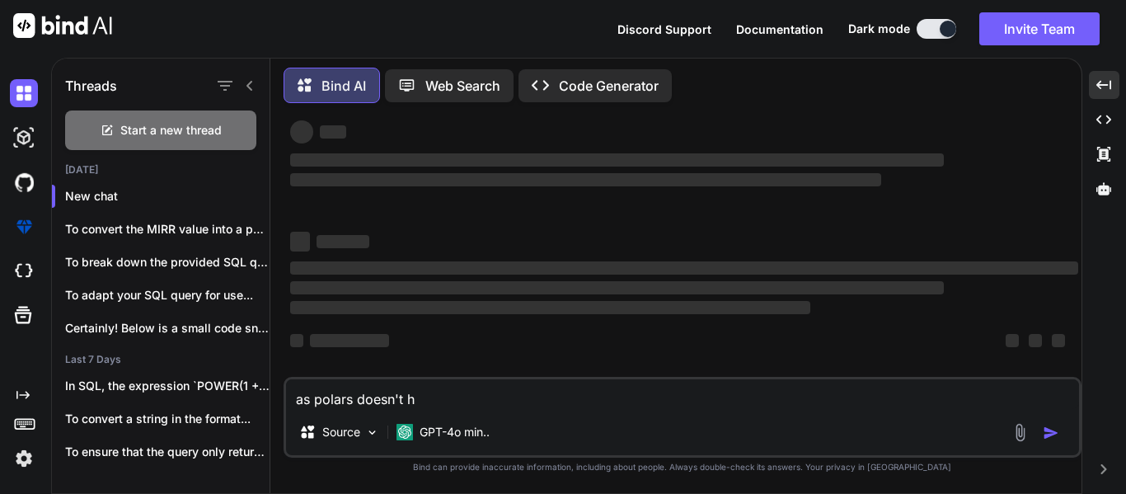
type textarea "x"
type textarea "as polars doesn't hav"
type textarea "x"
type textarea "as polars doesn't have"
type textarea "x"
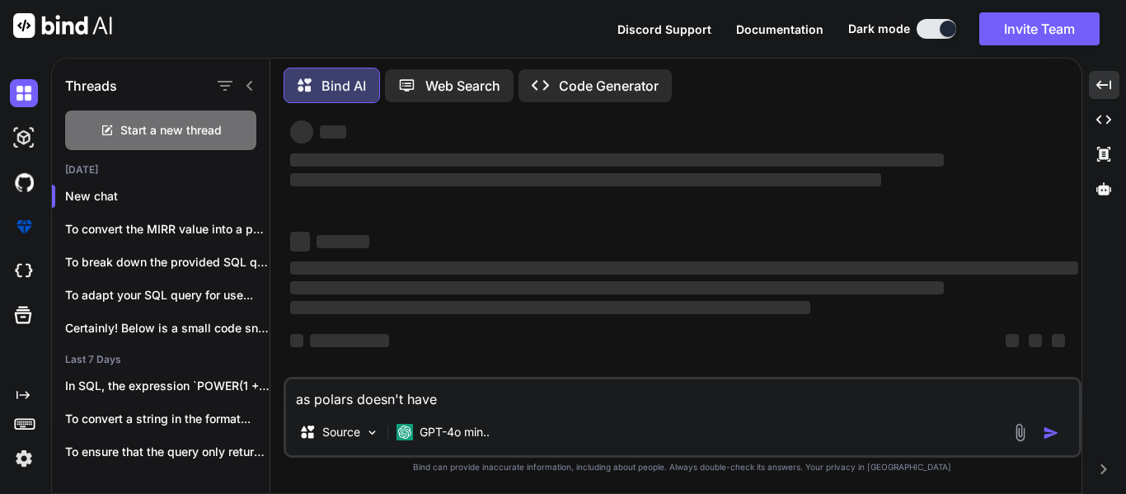
type textarea "as polars doesn't have"
type textarea "x"
type textarea "as polars doesn't have d"
type textarea "x"
type textarea "as polars doesn't have da"
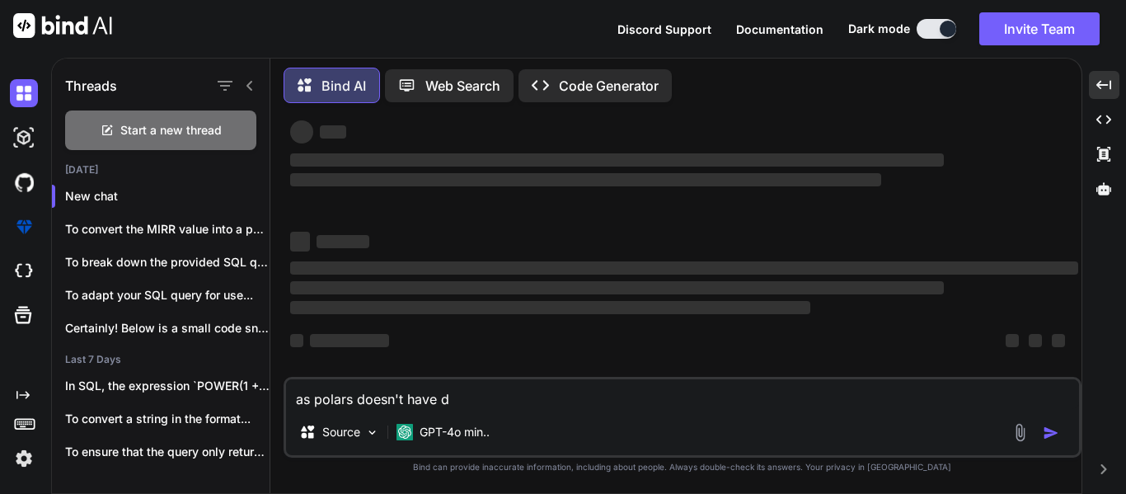
type textarea "x"
type textarea "as polars doesn't have dat"
type textarea "x"
type textarea "as polars doesn't have date"
type textarea "x"
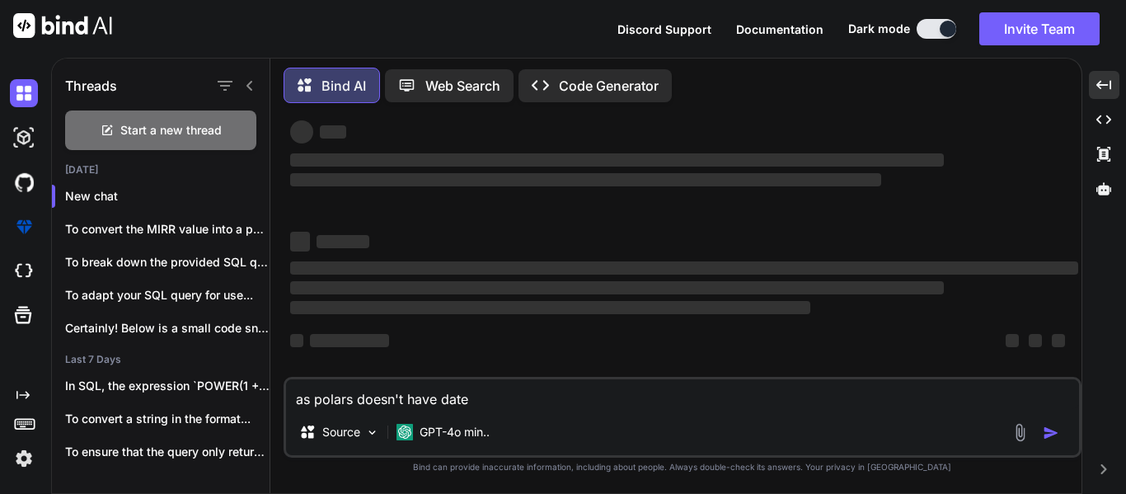
type textarea "as polars doesn't have dated"
type textarea "x"
type textarea "as polars doesn't have datedi"
type textarea "x"
type textarea "as polars doesn't have datedif"
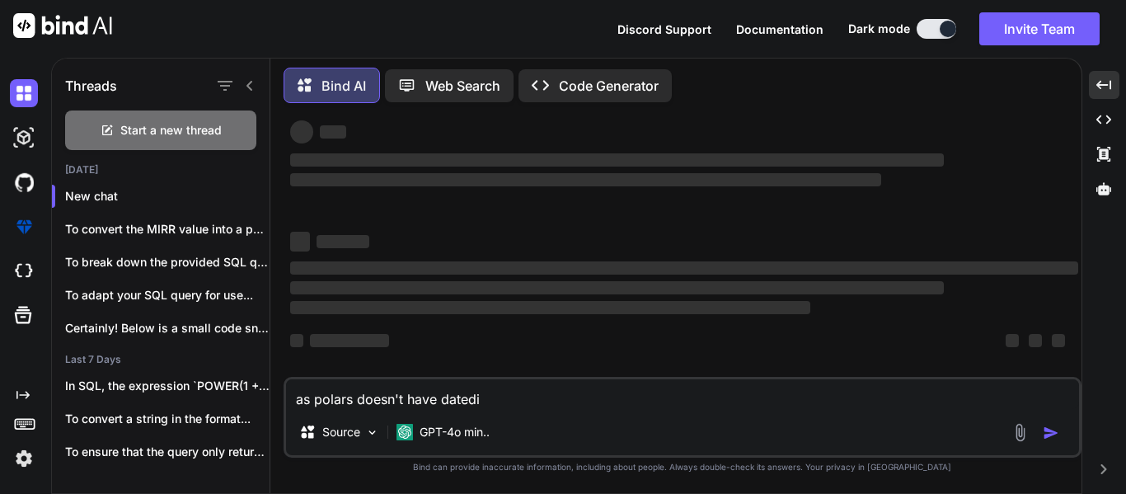
type textarea "x"
type textarea "as polars doesn't have datediff"
type textarea "x"
type textarea "as polars doesn't have datediff,"
type textarea "x"
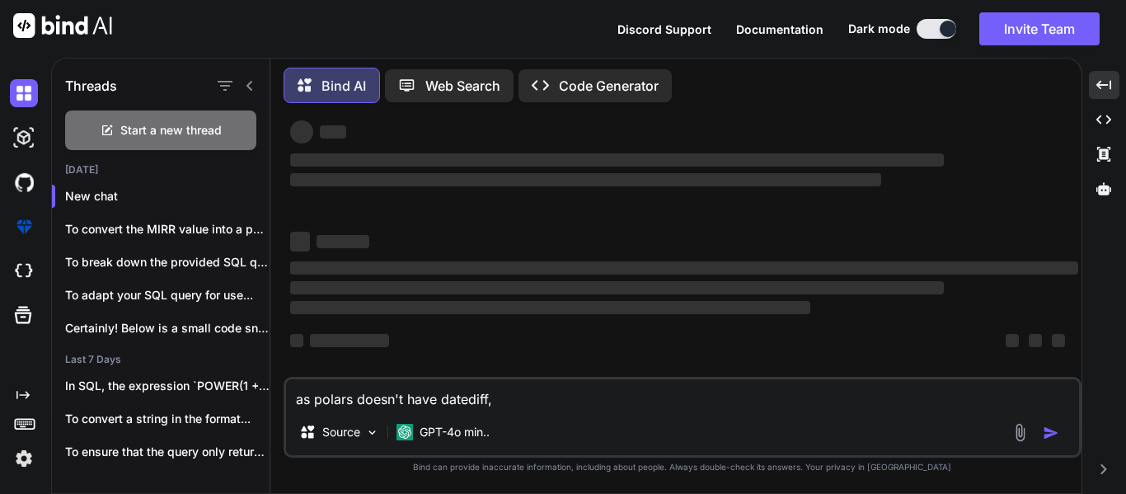
type textarea "as polars doesn't have datediff,"
type textarea "x"
paste textarea "convert this to code to proper polars function: pl.datediff(pl.col("year_end_da…"
type textarea "as polars doesn't have datediff, convert this to code to proper polars function…"
type textarea "x"
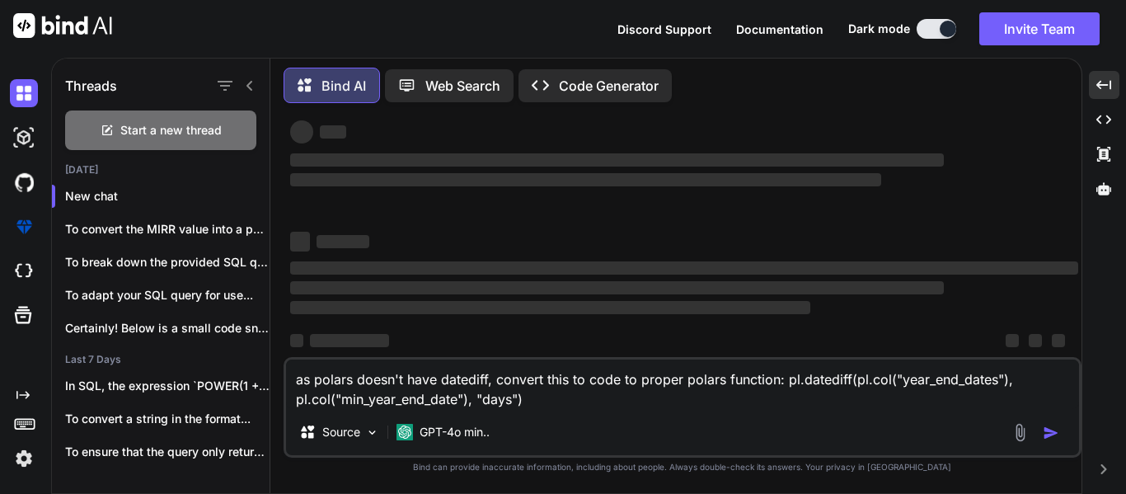
type textarea "as polars doesn't have datediff, convert this to code to proper polars function…"
type textarea "x"
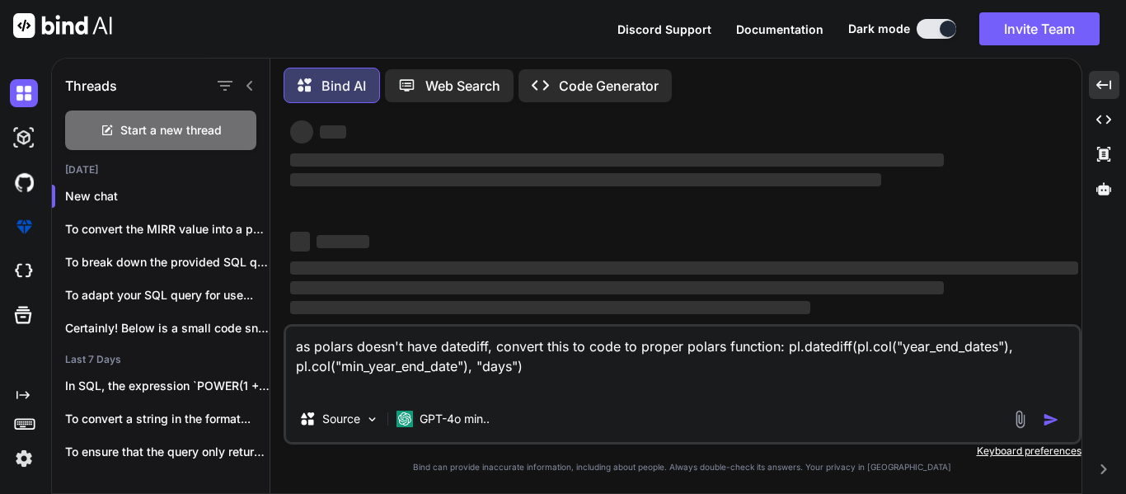
type textarea "as polars doesn't have datediff, convert this to code to proper polars function…"
type textarea "x"
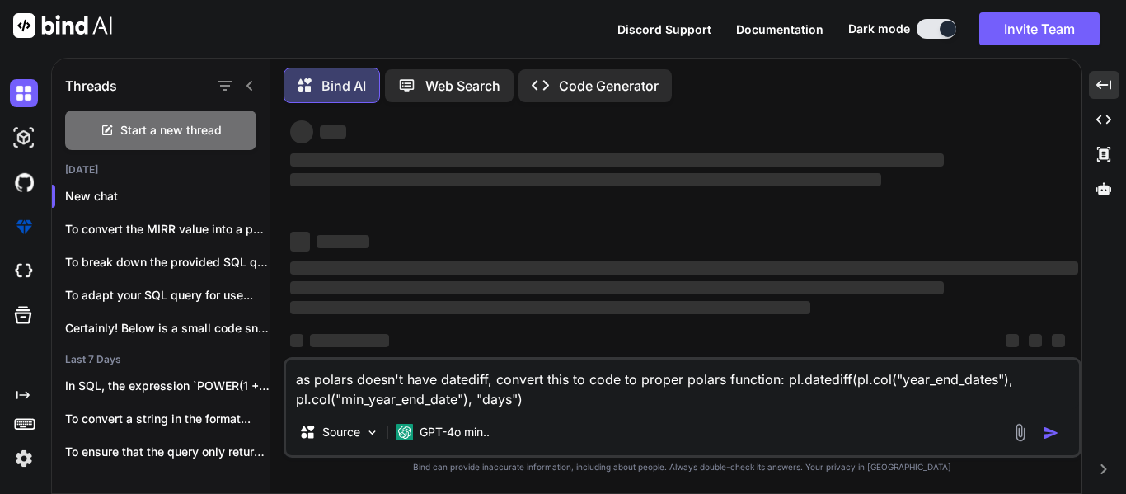
type textarea "as polars doesn't have datediff, convert this to code to proper polars function…"
type textarea "x"
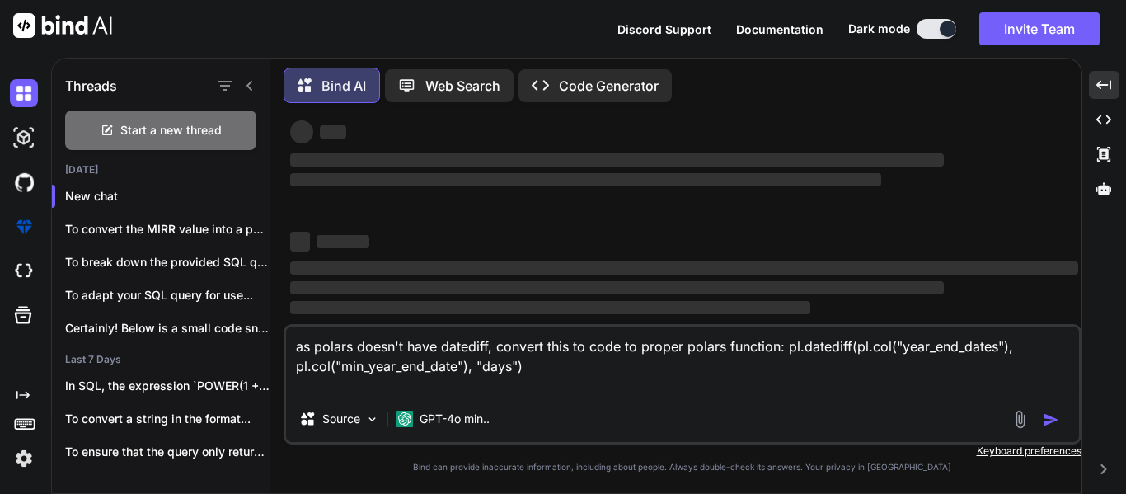
type textarea "as polars doesn't have datediff, convert this to code to proper polars function…"
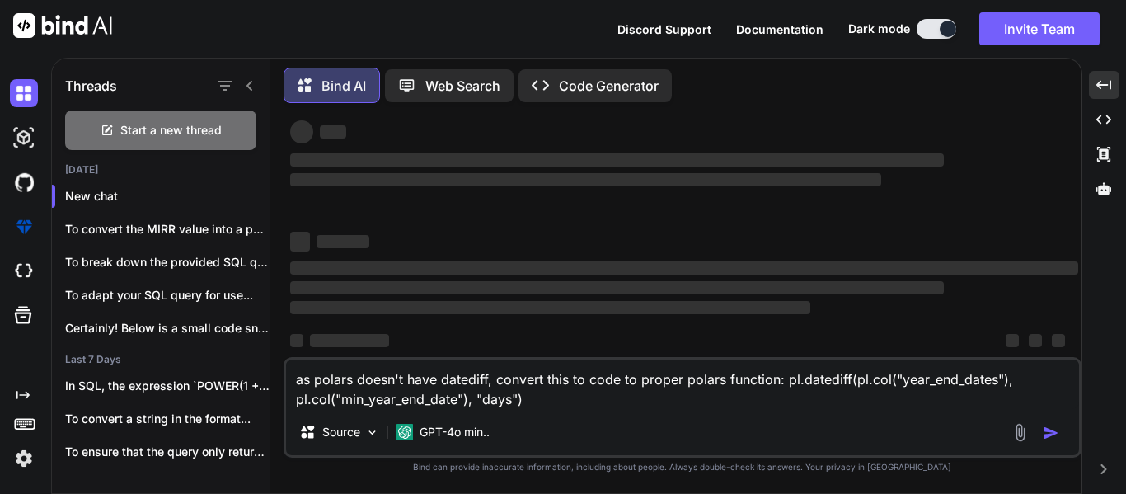
click at [1039, 433] on div at bounding box center [1038, 432] width 55 height 19
click at [594, 398] on textarea "as polars doesn't have datediff, convert this to code to proper polars function…" at bounding box center [682, 383] width 793 height 49
type textarea "x"
